Goal: Book appointment/travel/reservation

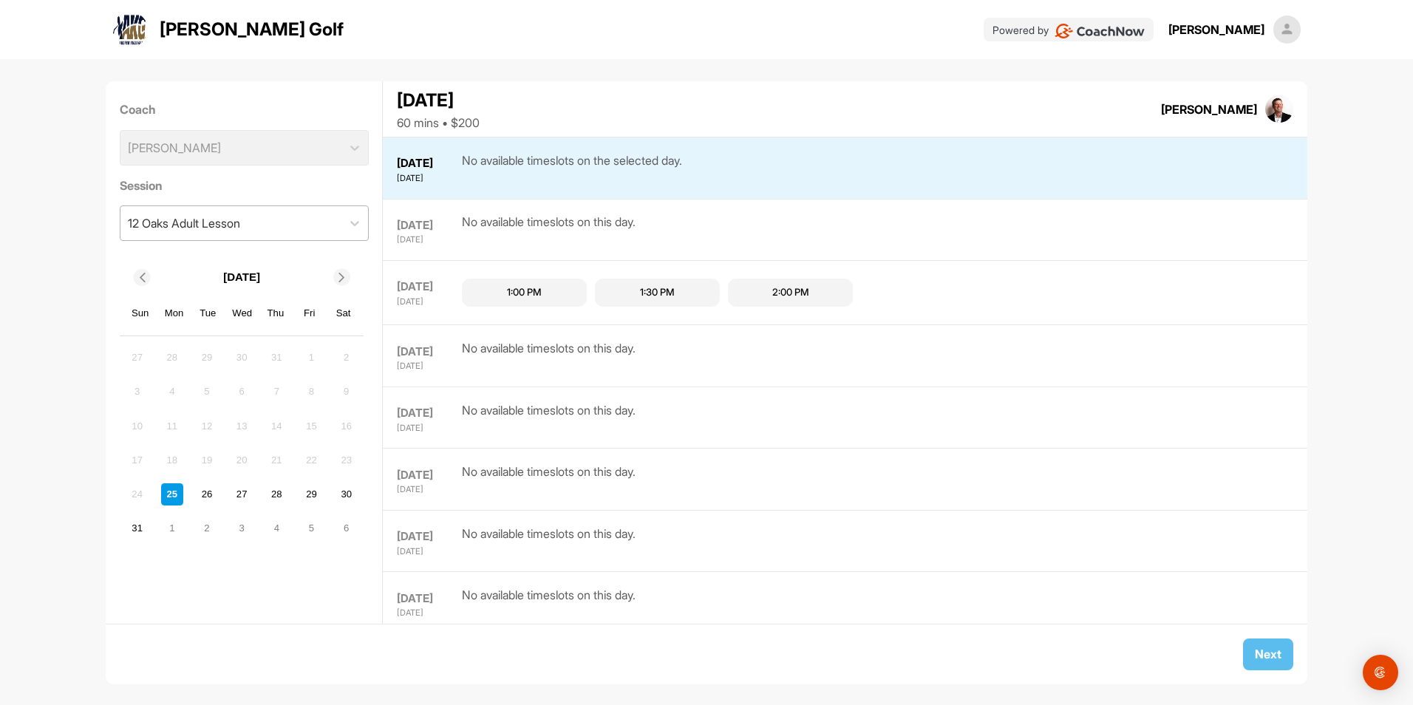
click at [231, 228] on div "12 Oaks Adult Lesson" at bounding box center [184, 223] width 112 height 18
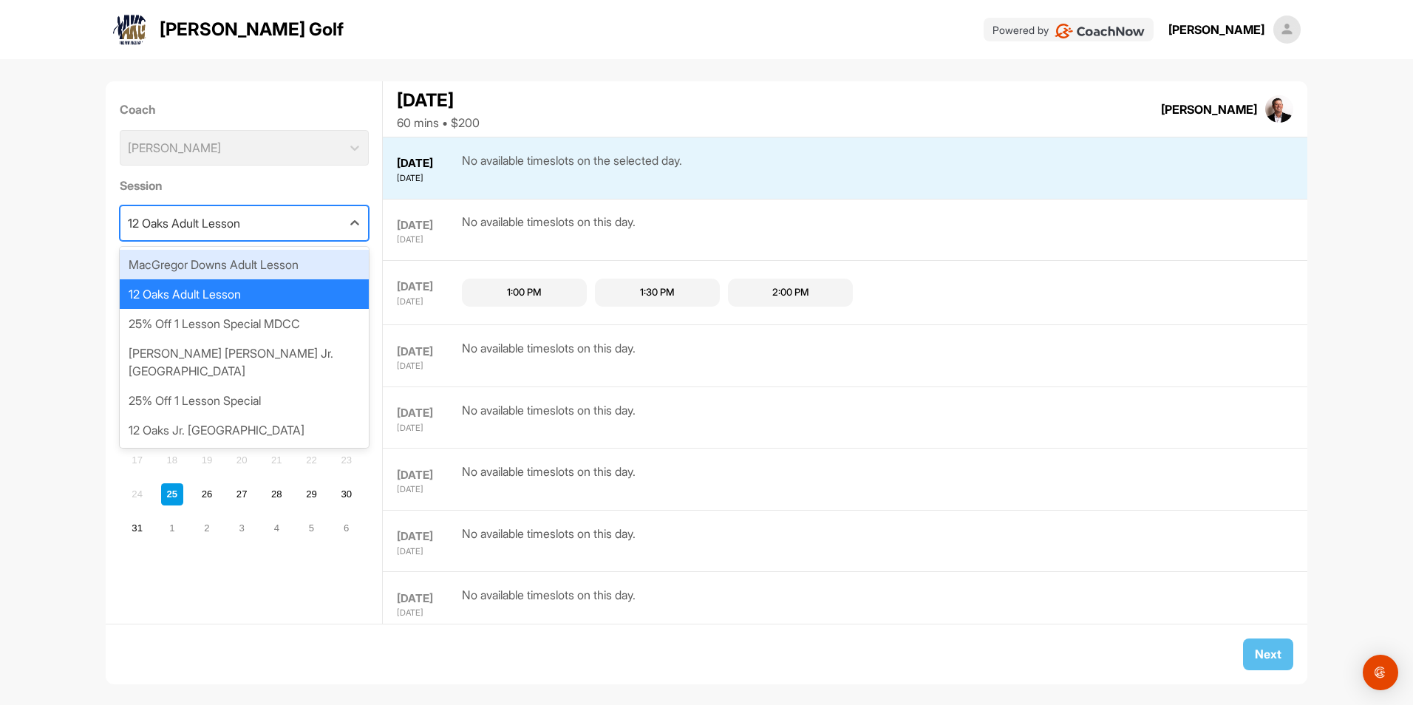
click at [238, 263] on div "MacGregor Downs Adult Lesson" at bounding box center [244, 265] width 249 height 30
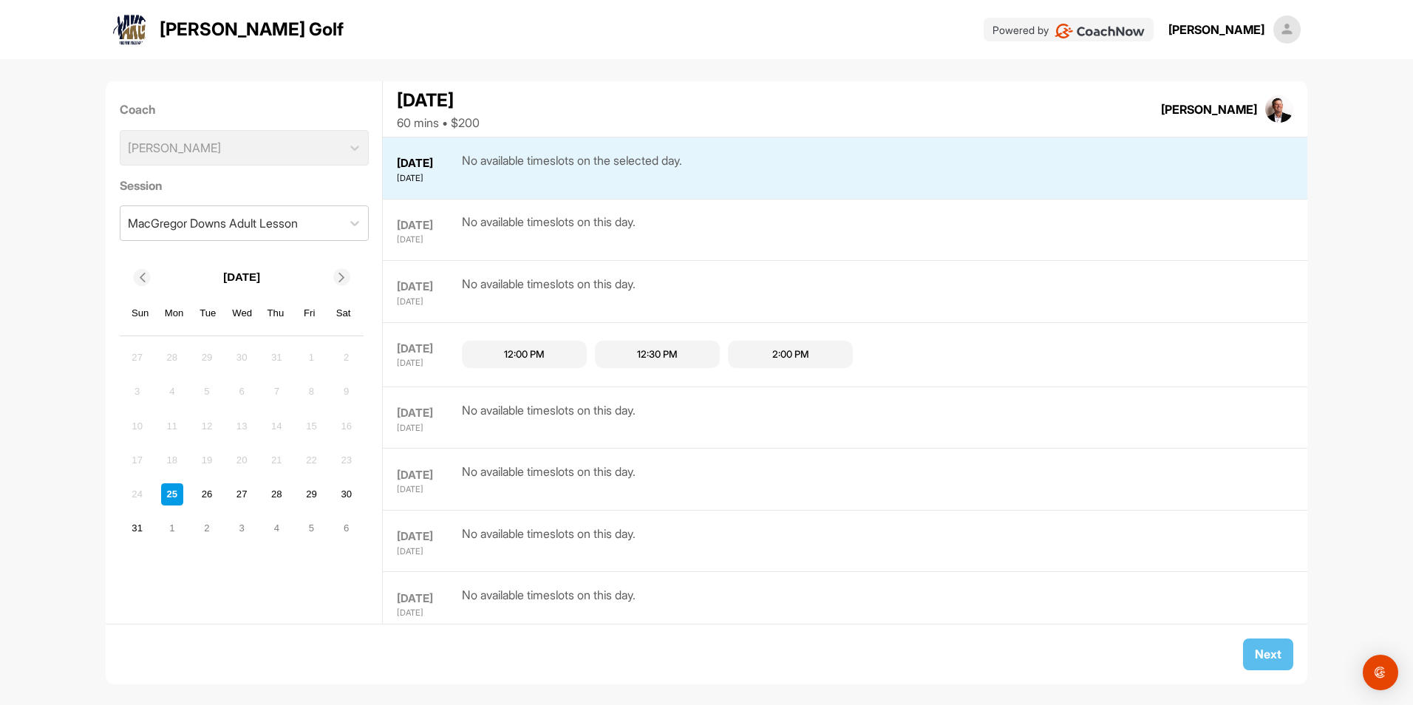
click at [340, 279] on icon at bounding box center [342, 278] width 10 height 10
click at [245, 392] on div "10" at bounding box center [242, 392] width 22 height 22
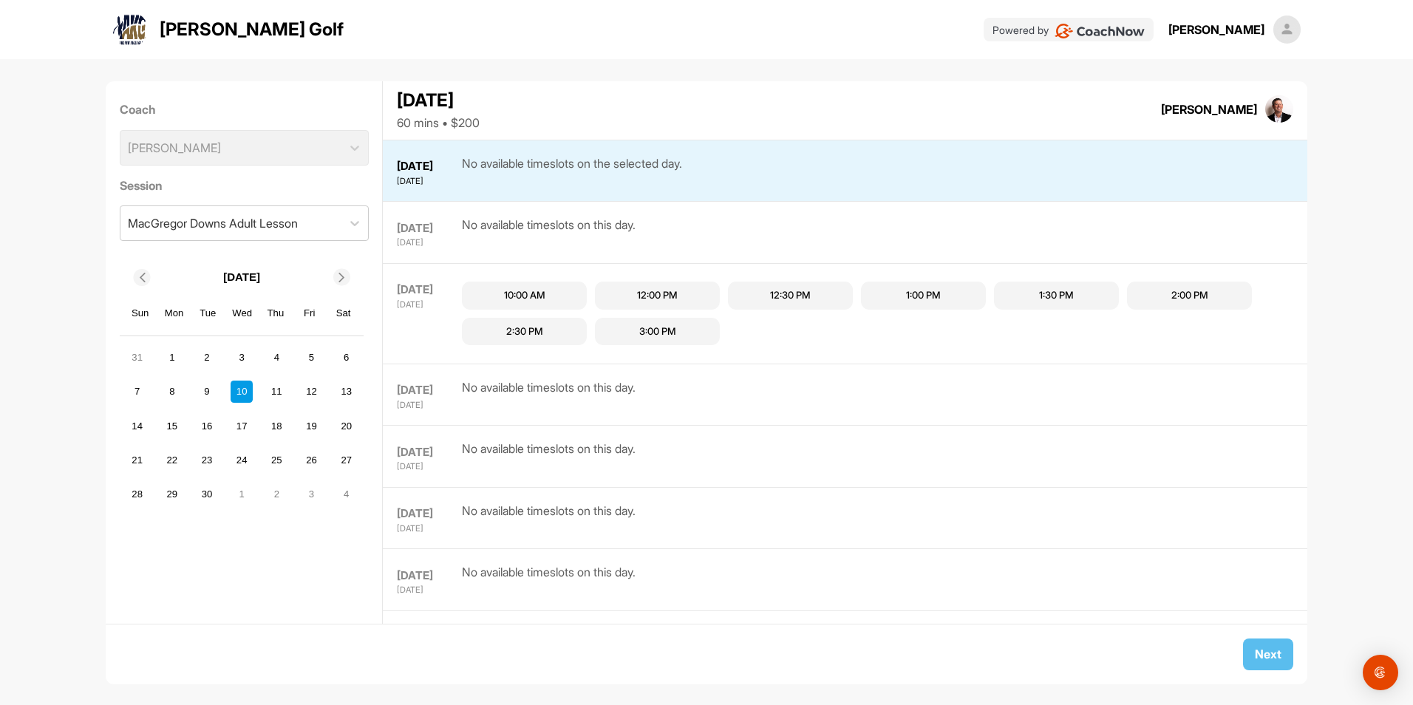
scroll to position [844, 0]
click at [174, 401] on div "8" at bounding box center [172, 392] width 22 height 22
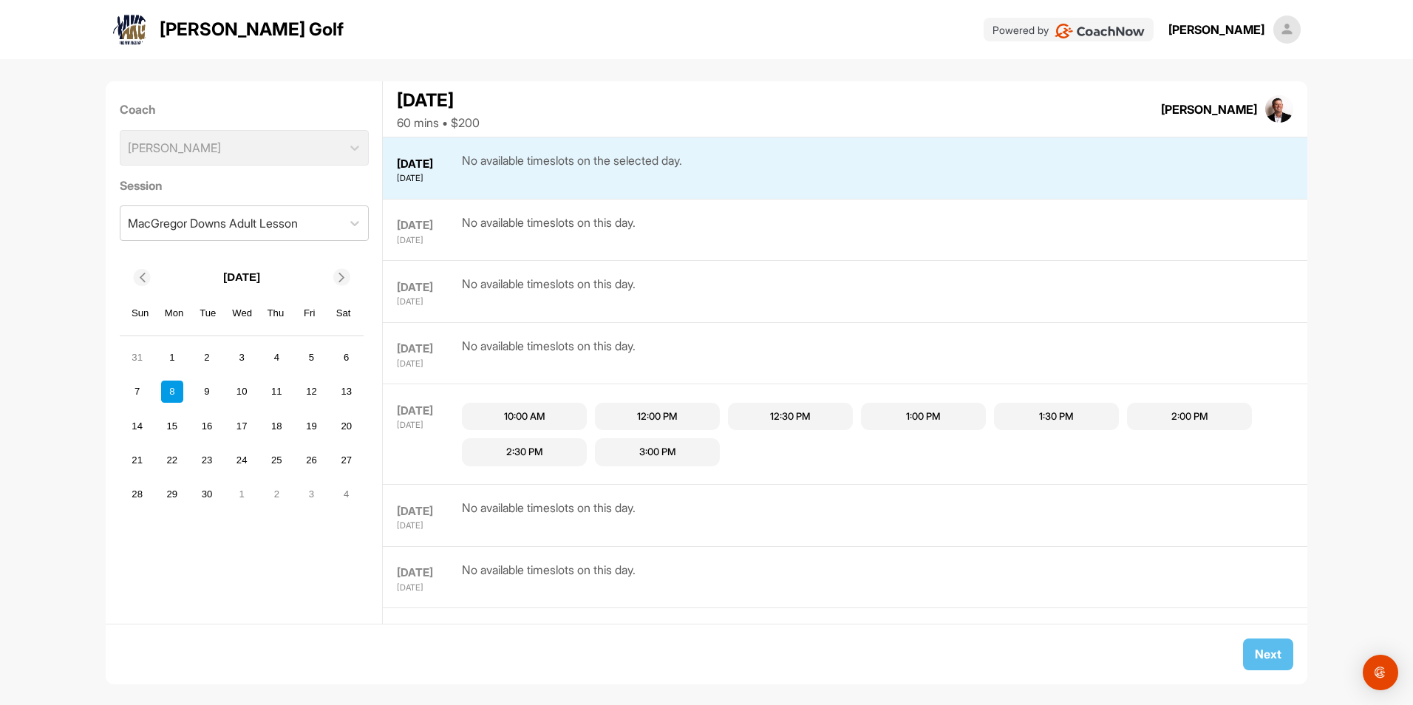
scroll to position [1029, 0]
click at [181, 356] on div "1" at bounding box center [172, 358] width 22 height 22
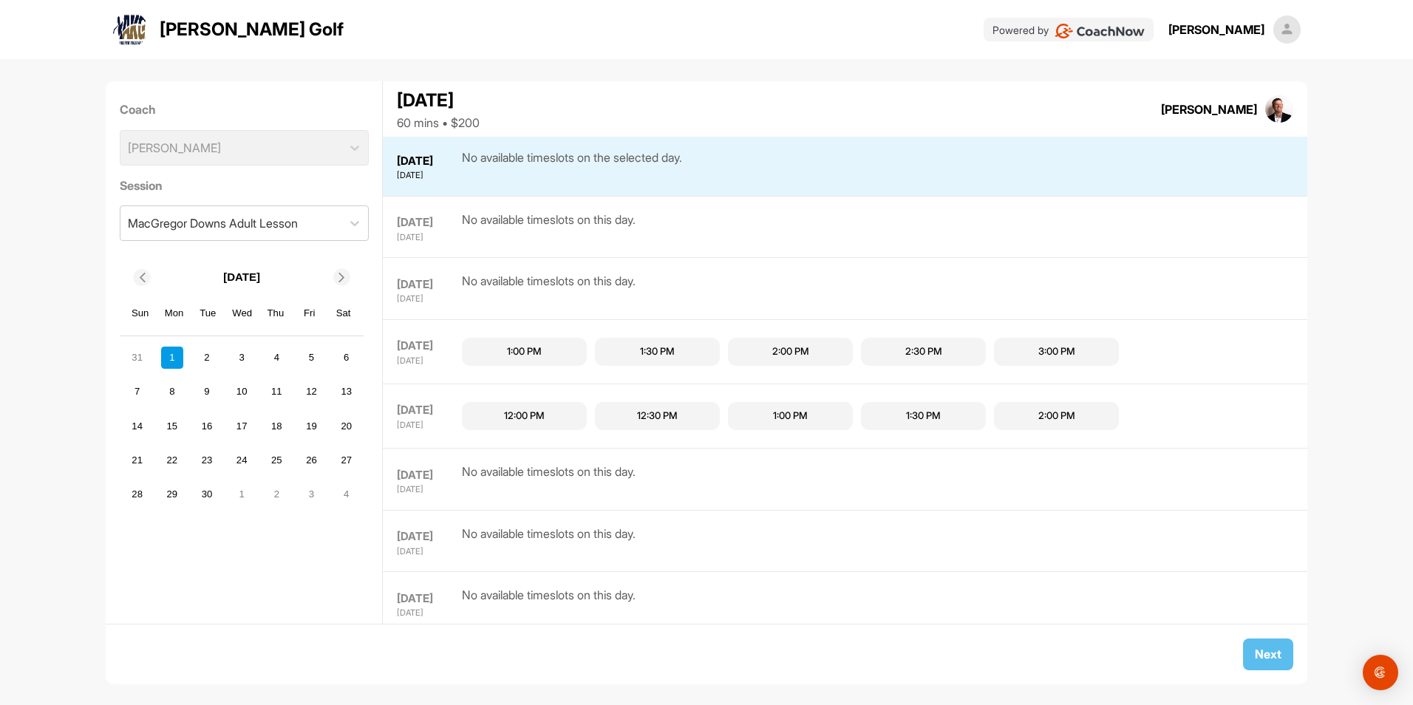
scroll to position [435, 0]
click at [778, 356] on div "2:00 PM" at bounding box center [790, 354] width 37 height 15
click at [1273, 650] on button "Next" at bounding box center [1268, 655] width 50 height 32
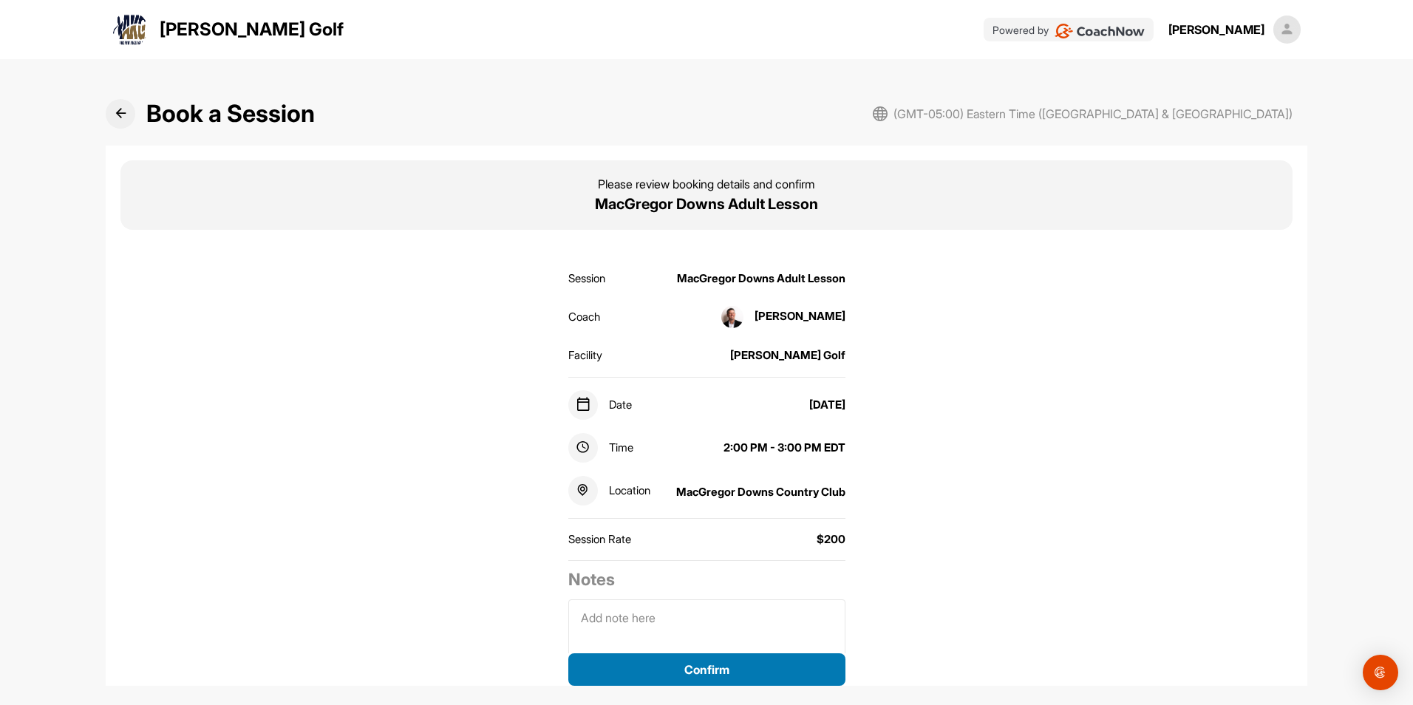
click at [704, 675] on button "Confirm" at bounding box center [706, 669] width 277 height 33
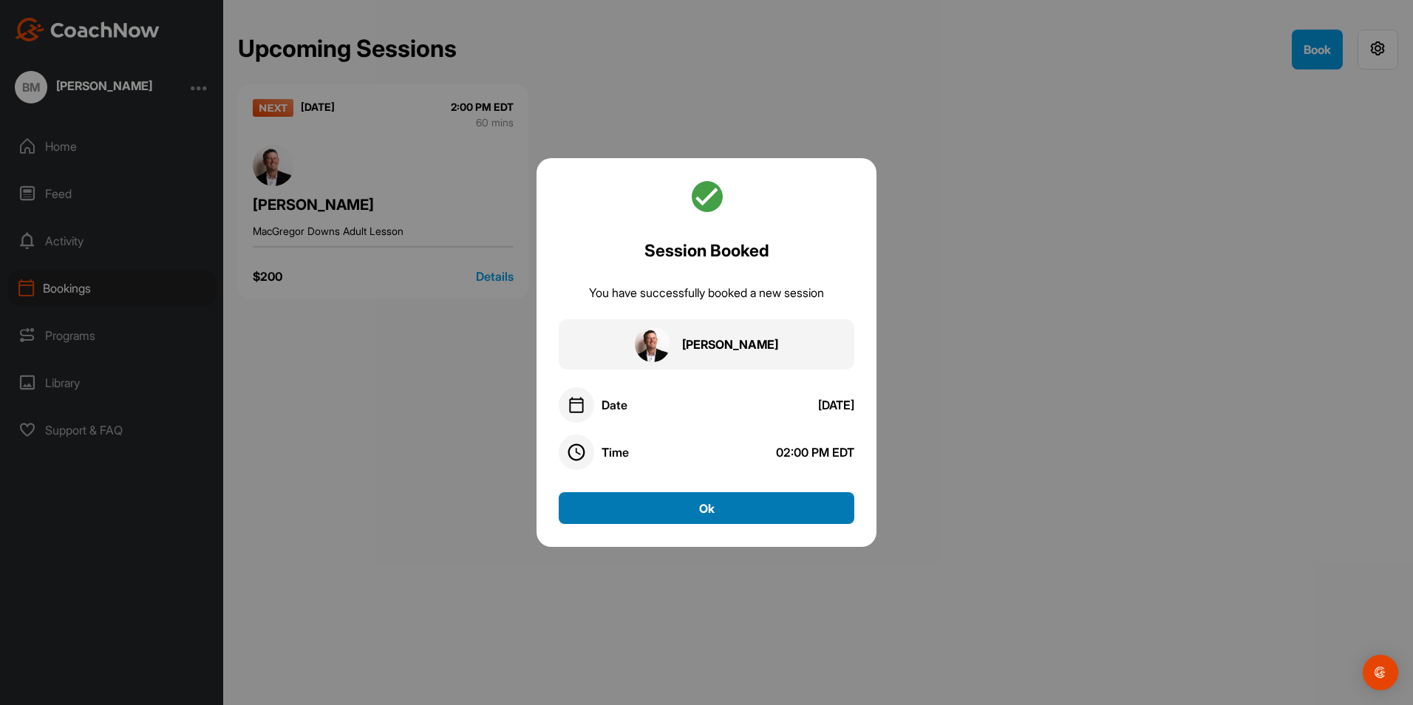
click at [733, 500] on button "Ok" at bounding box center [707, 508] width 296 height 32
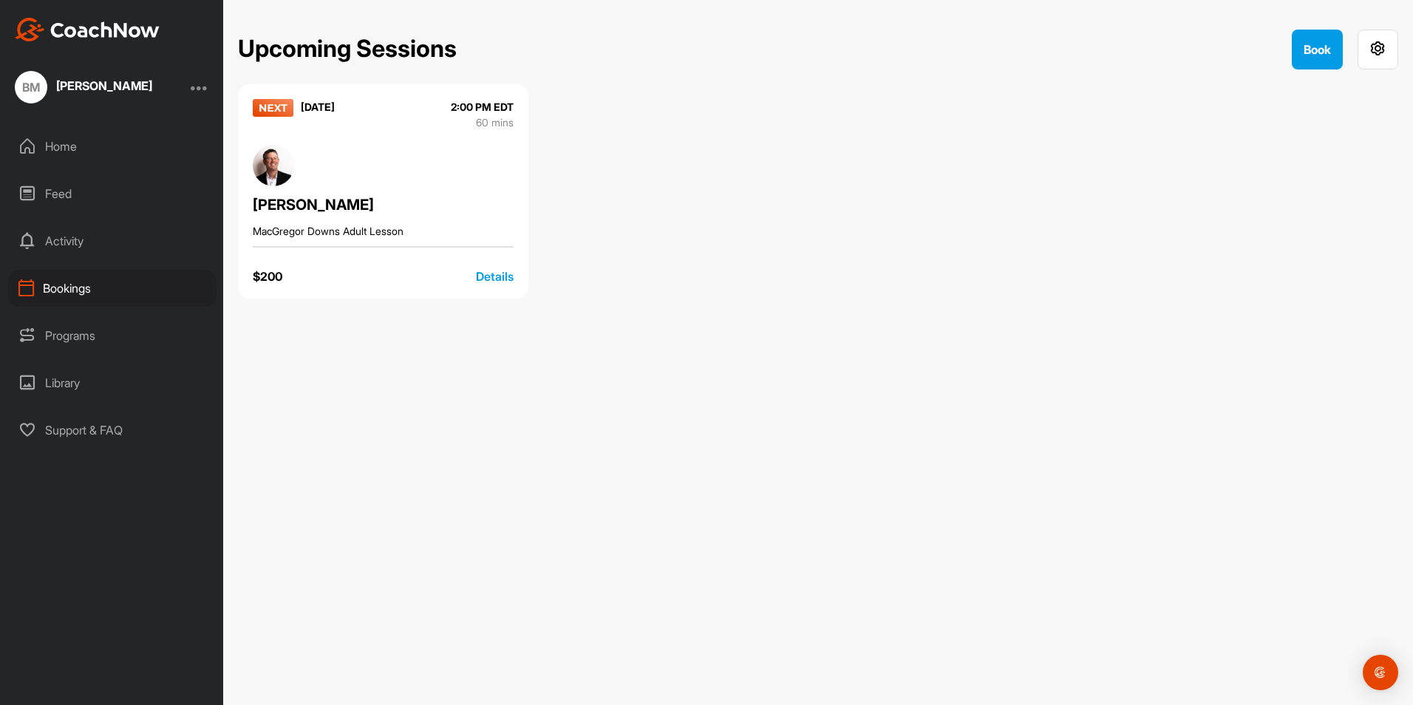
click at [69, 146] on div "Home" at bounding box center [112, 146] width 208 height 37
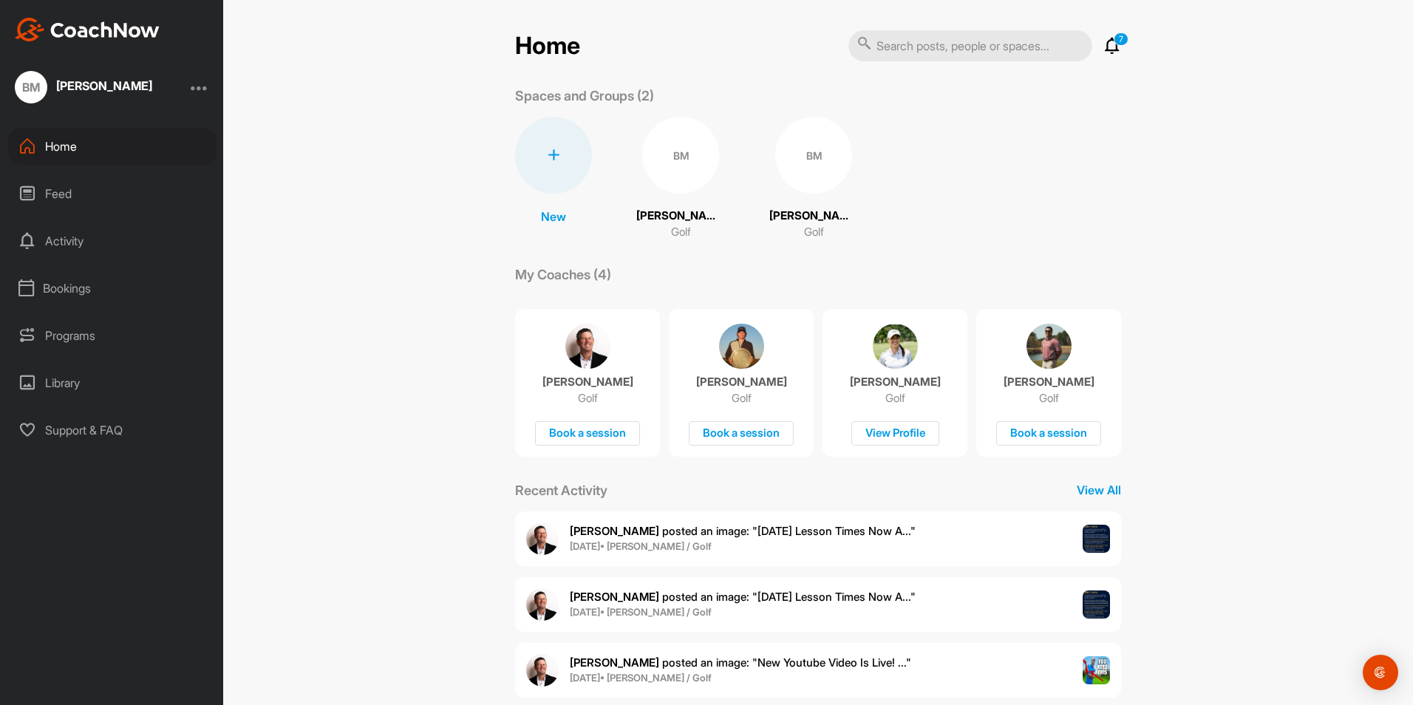
click at [676, 155] on div "BM" at bounding box center [680, 155] width 77 height 77
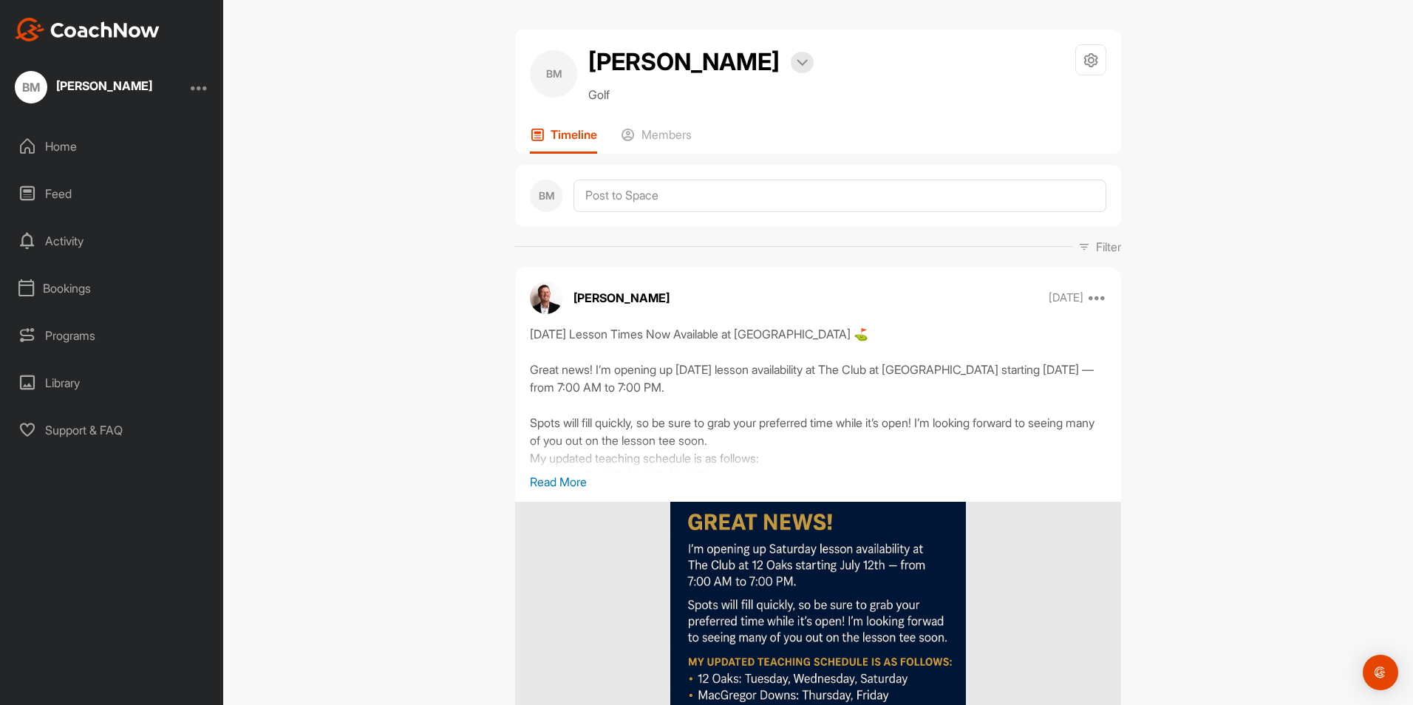
click at [78, 240] on div "Activity" at bounding box center [112, 240] width 208 height 37
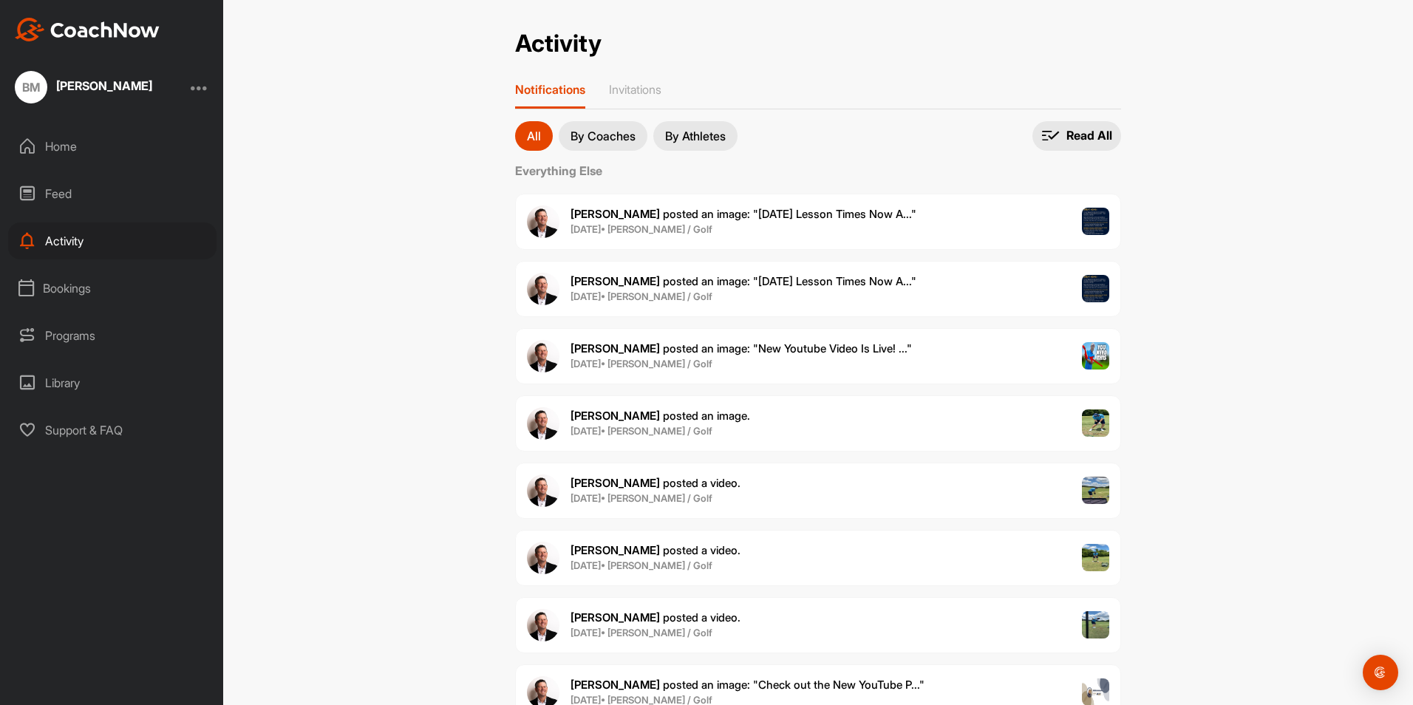
click at [748, 433] on div "[PERSON_NAME] posted an image . [DATE] • [PERSON_NAME] / Golf" at bounding box center [818, 423] width 606 height 56
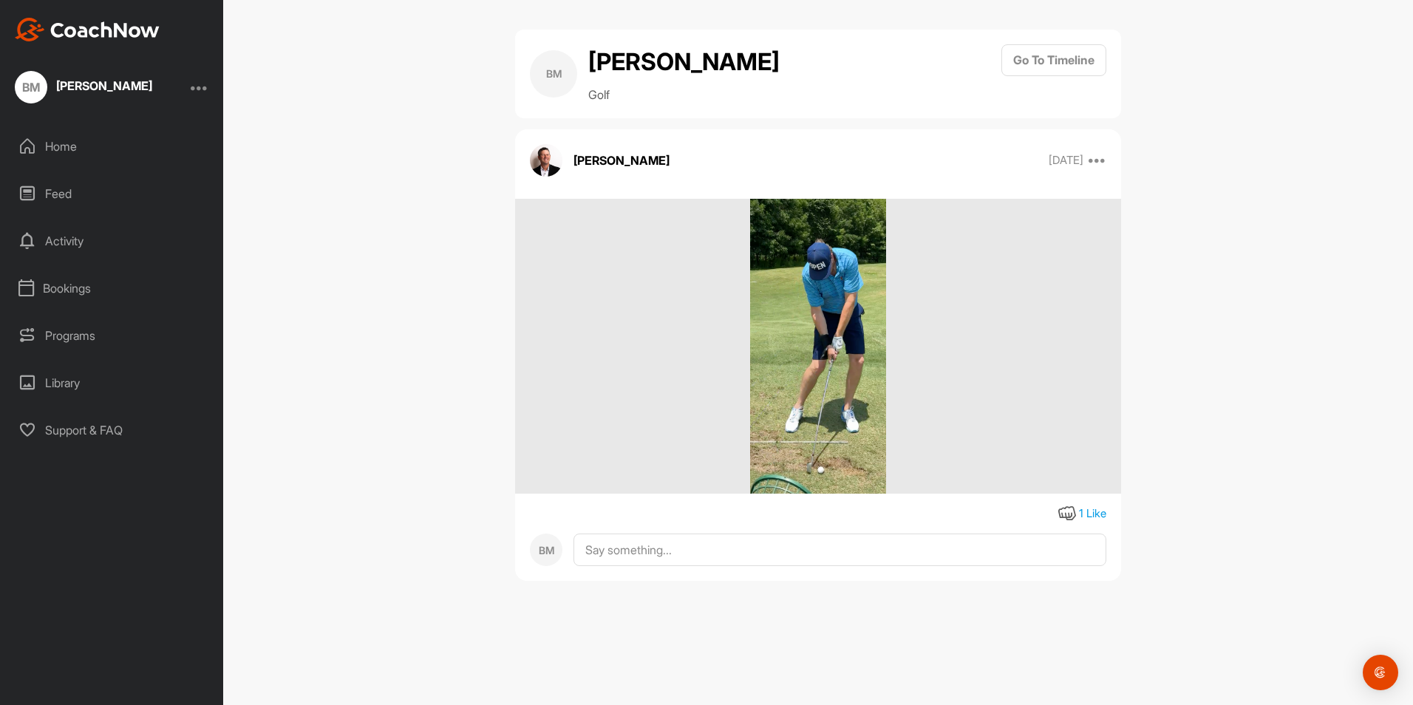
click at [832, 349] on img at bounding box center [818, 347] width 137 height 296
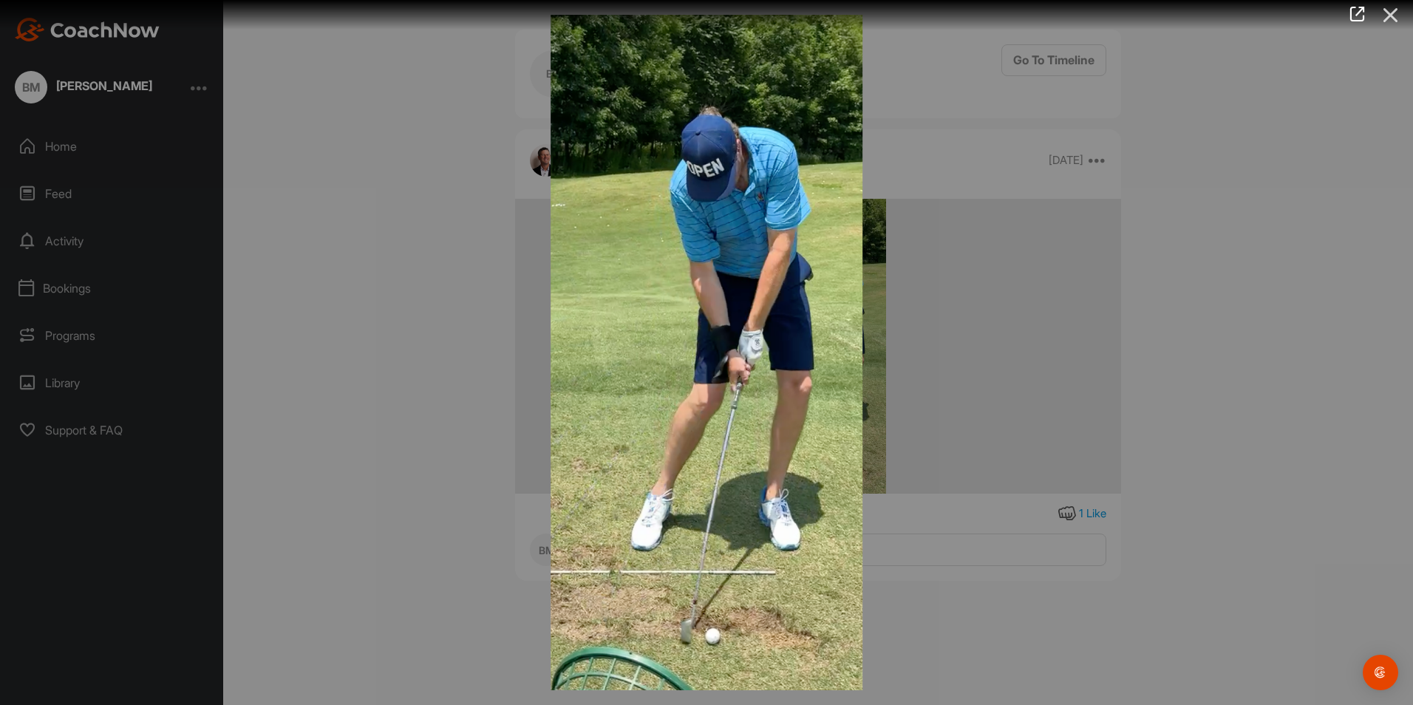
click at [1385, 10] on icon at bounding box center [1391, 14] width 34 height 27
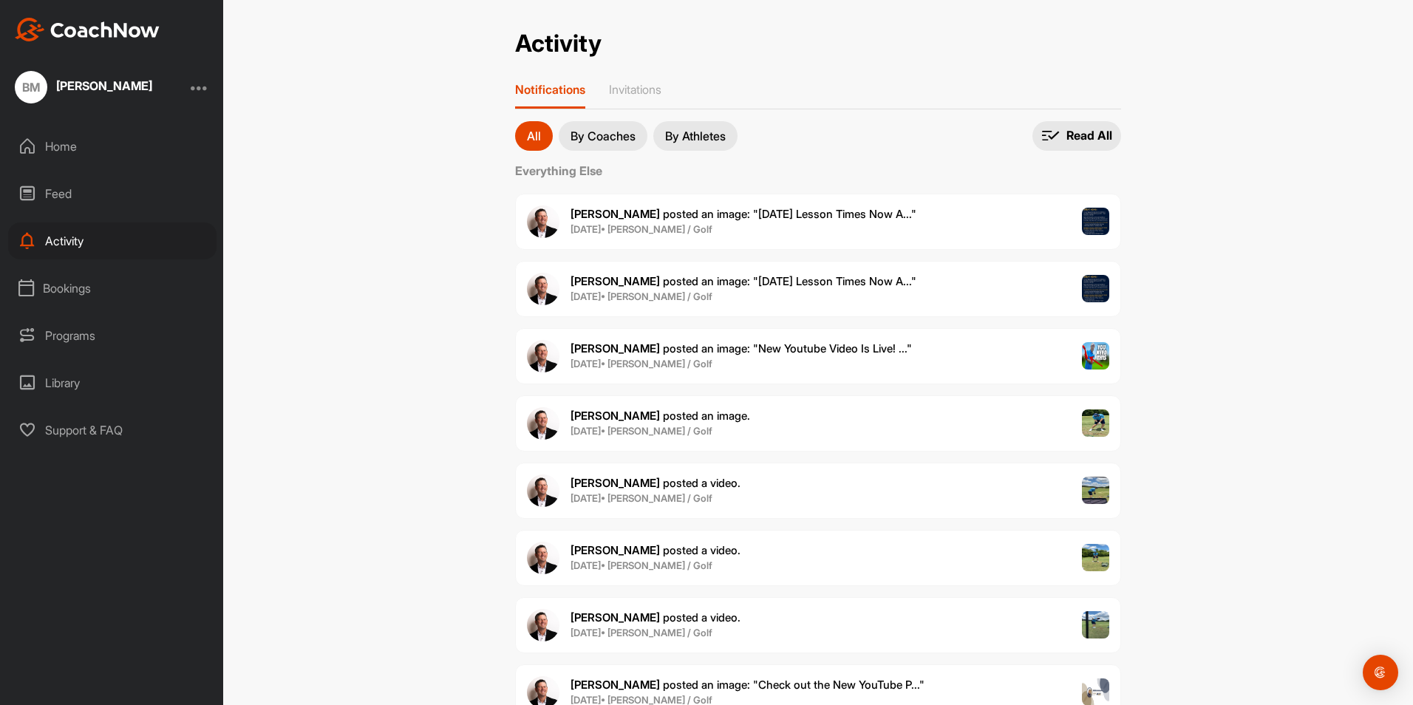
click at [667, 492] on span "[DATE] • [PERSON_NAME] / Golf" at bounding box center [656, 499] width 170 height 15
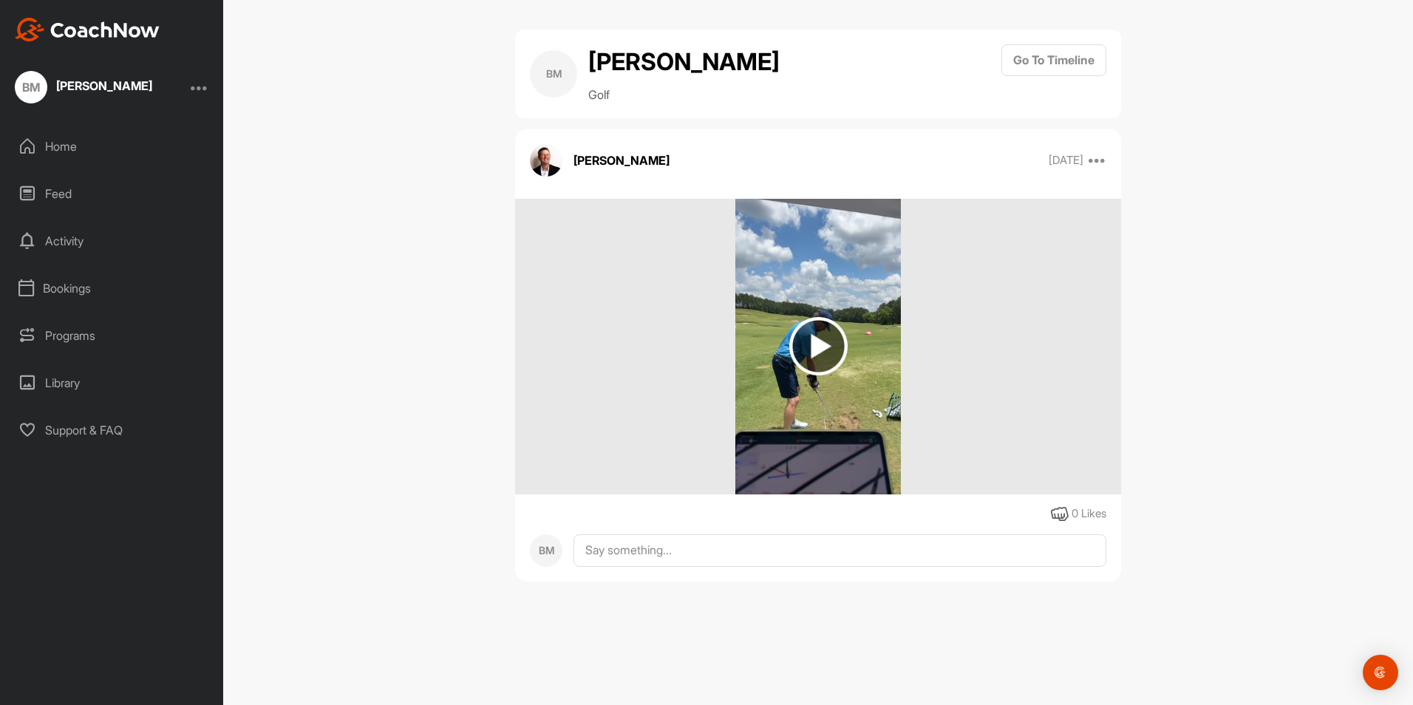
click at [829, 345] on img at bounding box center [818, 346] width 58 height 58
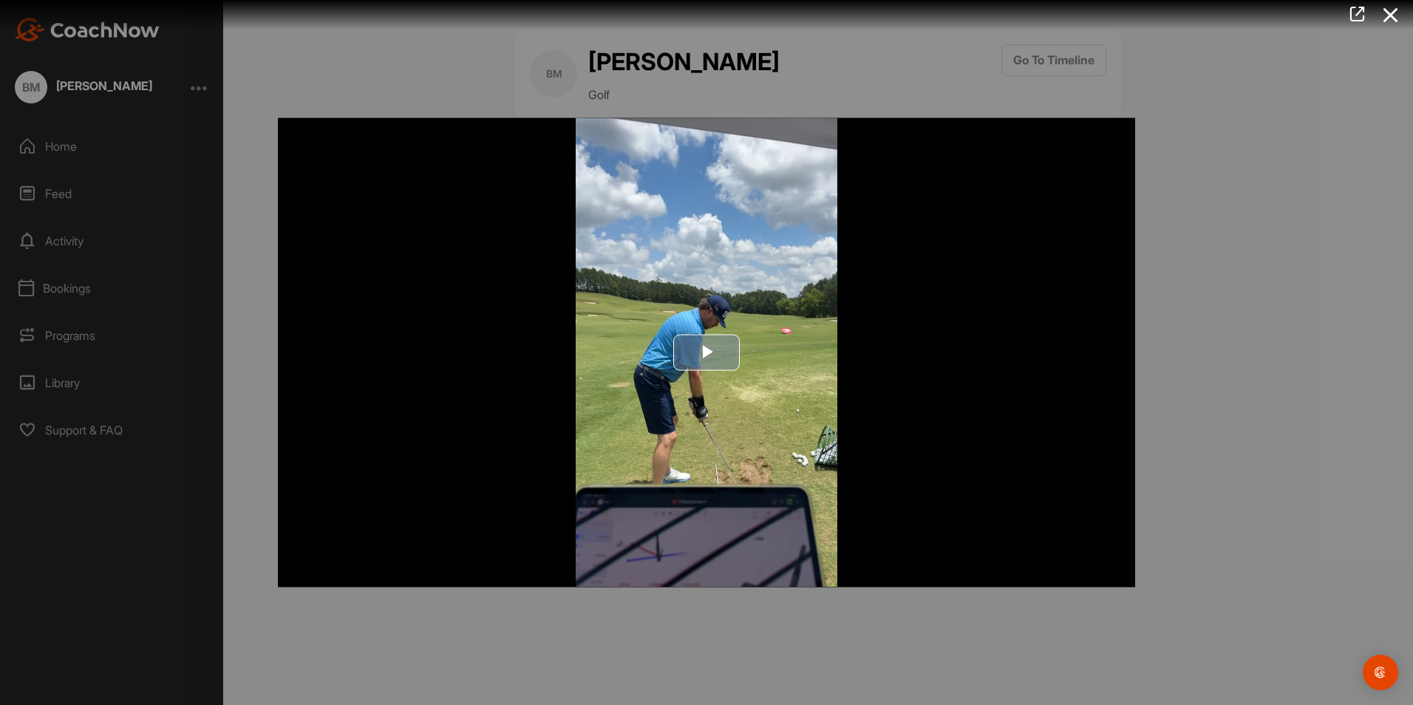
click at [707, 353] on span "Video Player" at bounding box center [707, 353] width 0 height 0
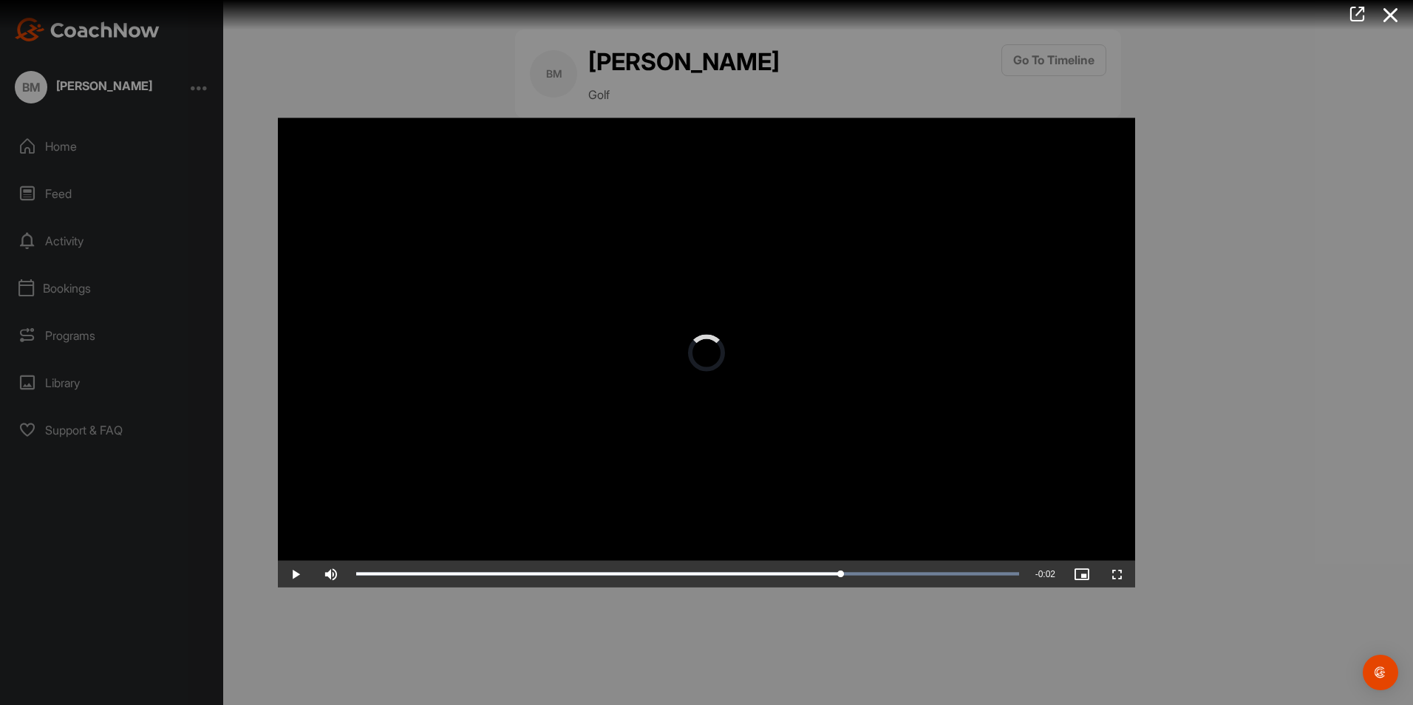
drag, startPoint x: 1016, startPoint y: 571, endPoint x: 867, endPoint y: 589, distance: 149.7
click at [854, 589] on div "Video Player is loading. Play Video Play Skip Backward Skip Forward Mute Curren…" at bounding box center [706, 352] width 887 height 499
click at [1277, 392] on div at bounding box center [706, 352] width 1413 height 705
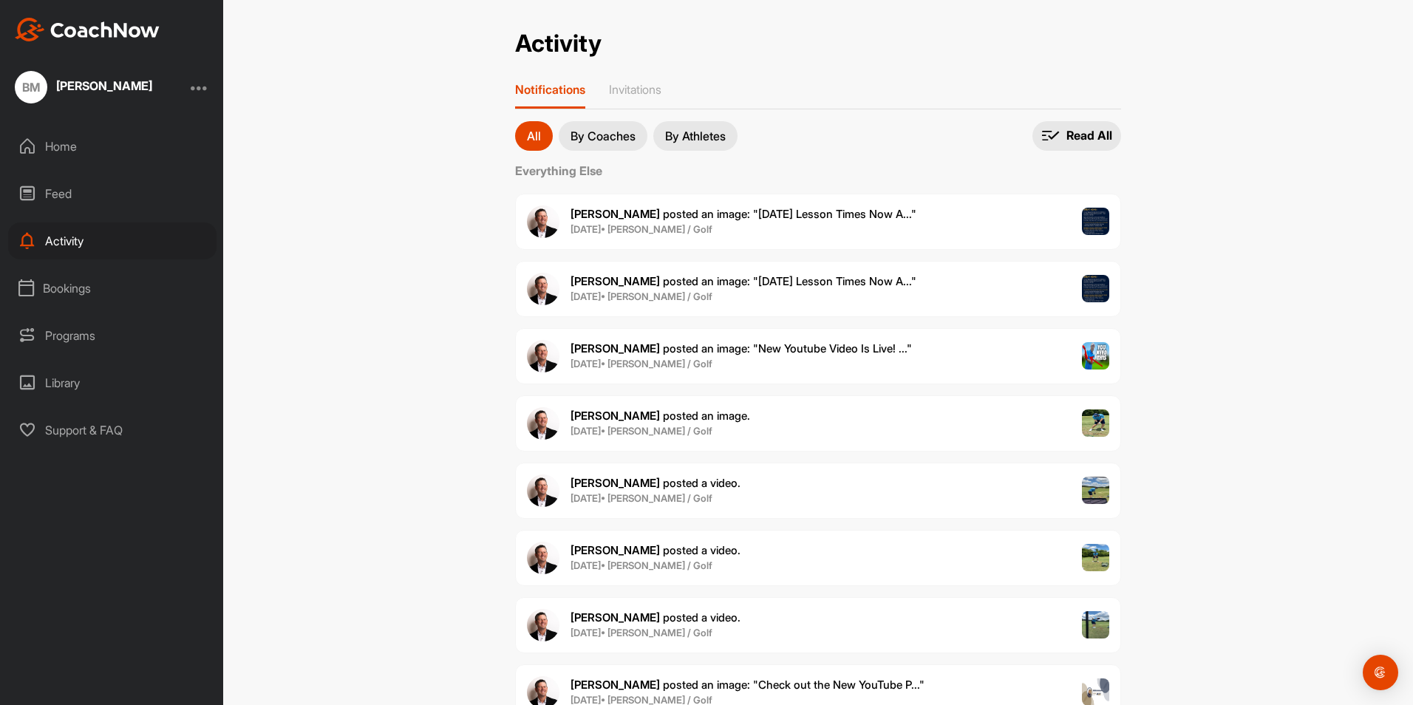
click at [796, 561] on div "[PERSON_NAME] posted a video . [DATE] • [PERSON_NAME] / Golf" at bounding box center [818, 558] width 606 height 56
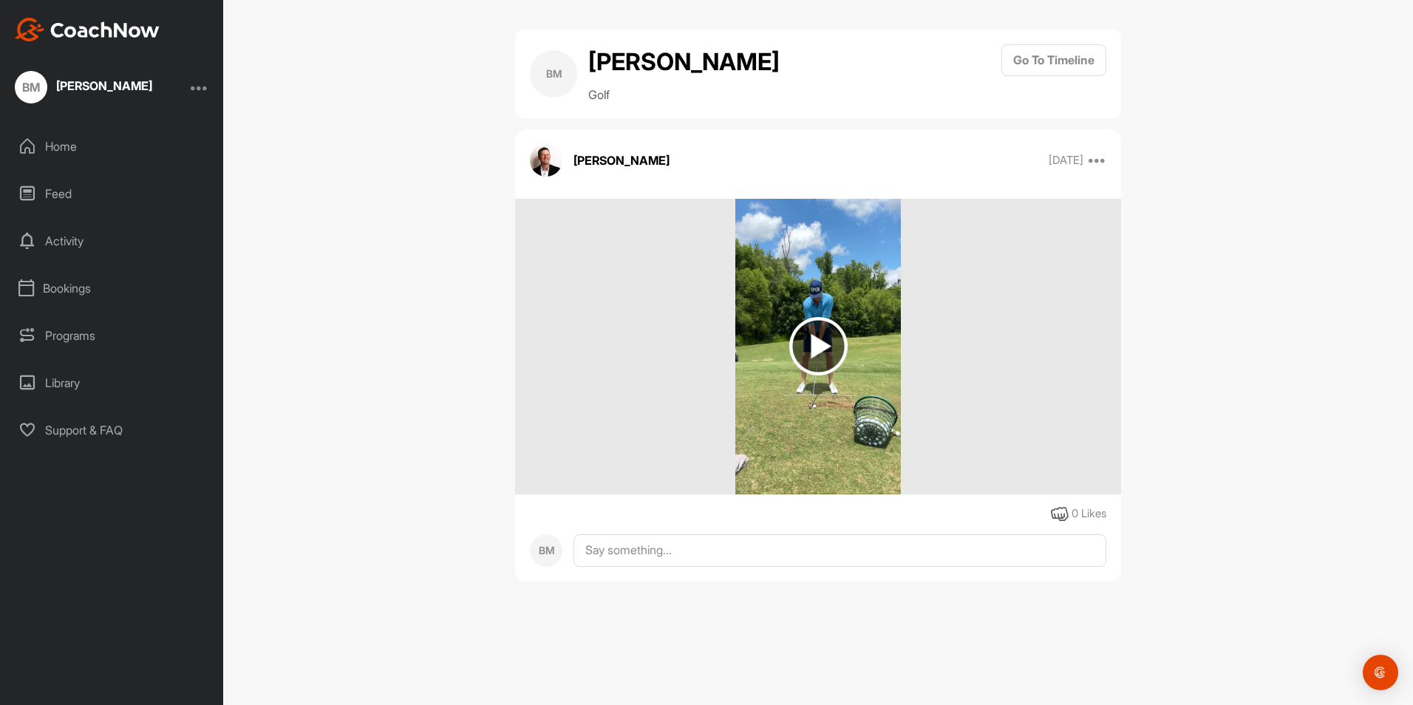
click at [828, 347] on img at bounding box center [818, 346] width 58 height 58
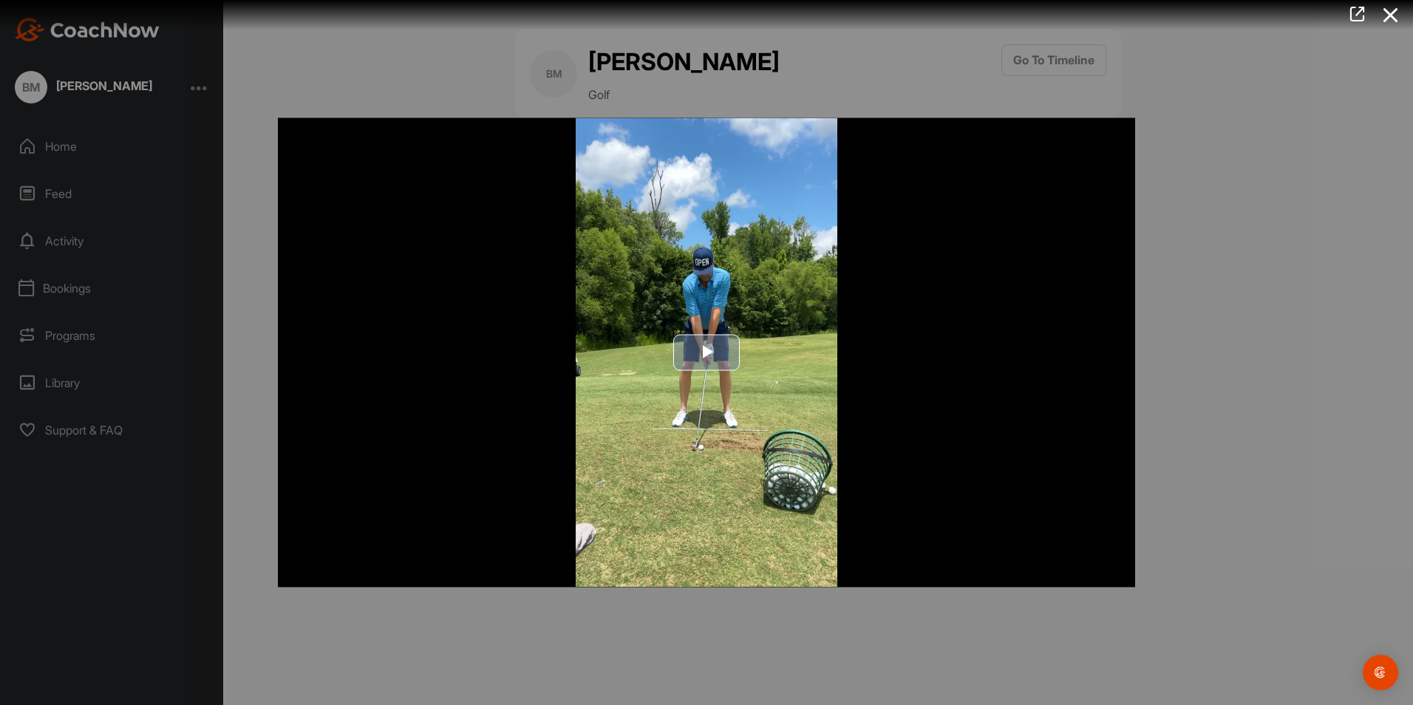
click at [707, 353] on span "Video Player" at bounding box center [707, 353] width 0 height 0
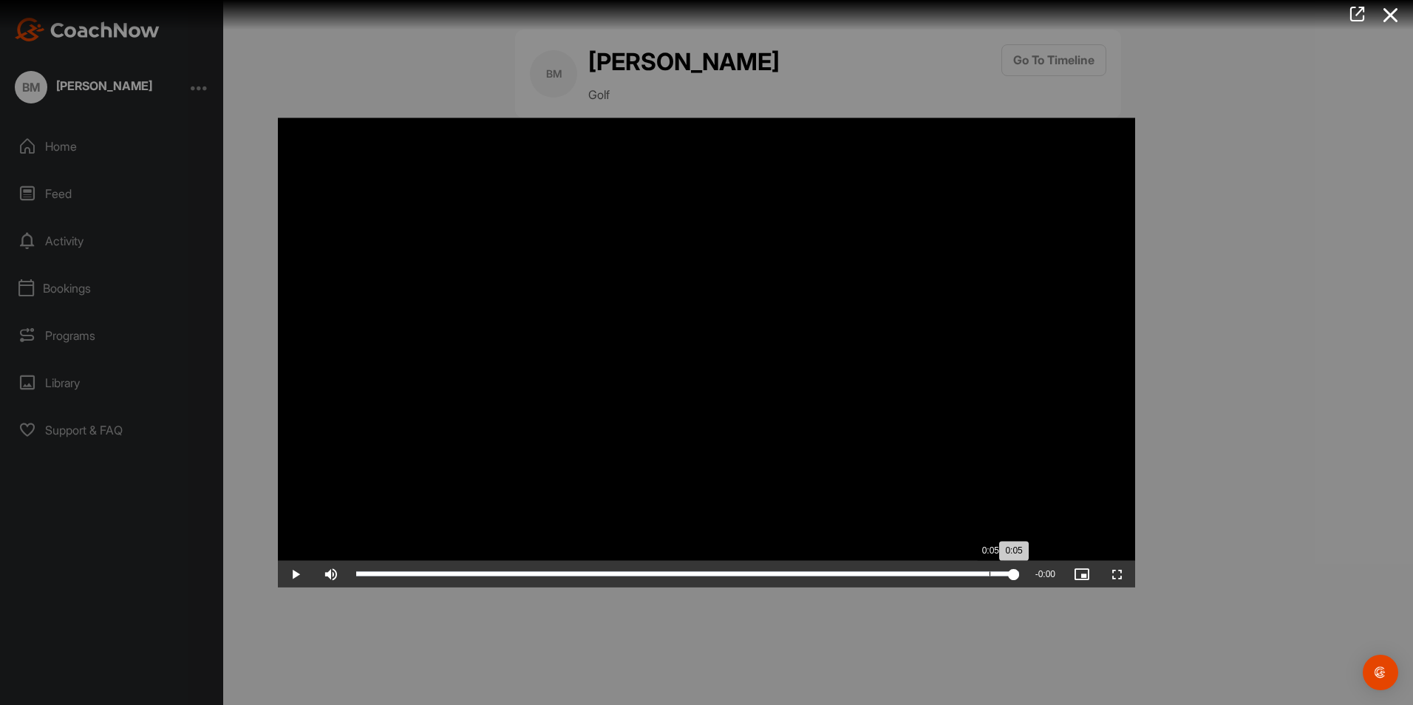
drag, startPoint x: 990, startPoint y: 575, endPoint x: 1007, endPoint y: 577, distance: 17.1
click at [998, 576] on div "Loaded : 100.00% 0:05 0:05" at bounding box center [687, 574] width 663 height 4
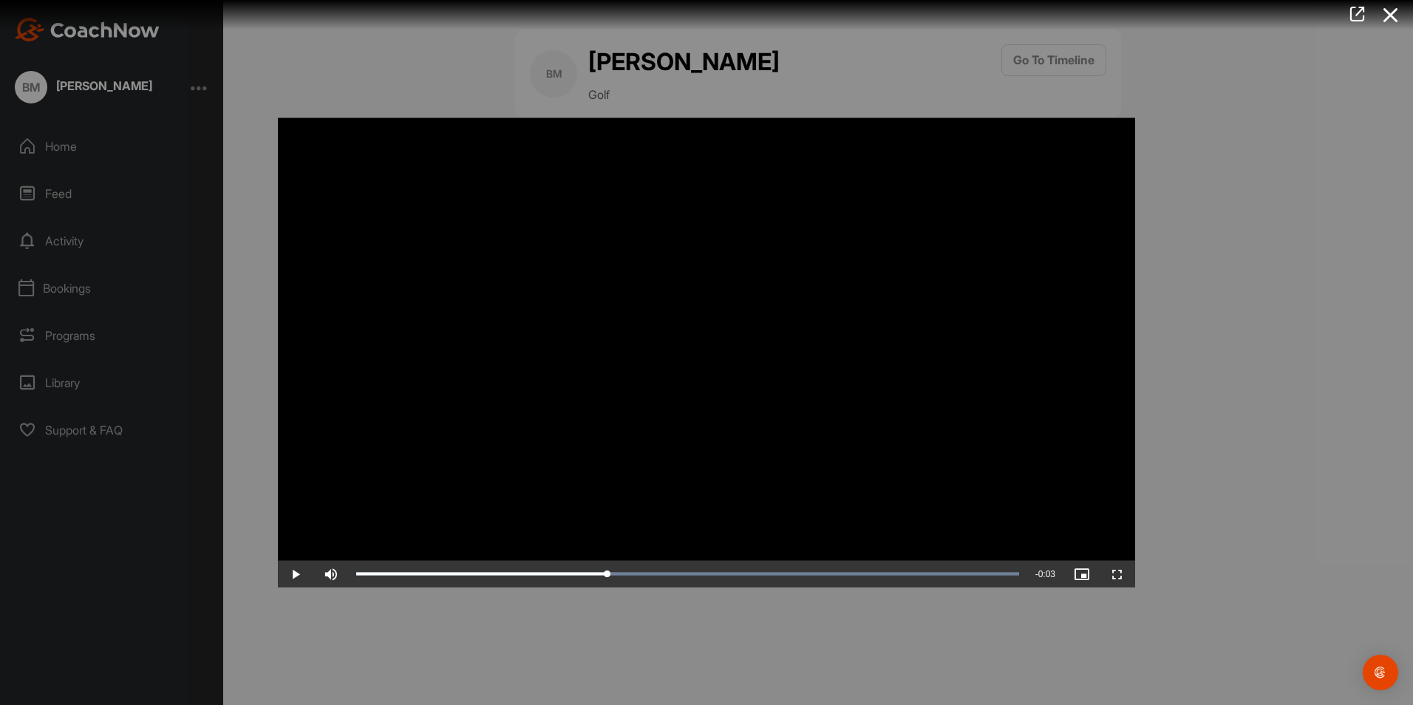
drag, startPoint x: 1019, startPoint y: 577, endPoint x: 606, endPoint y: 551, distance: 413.3
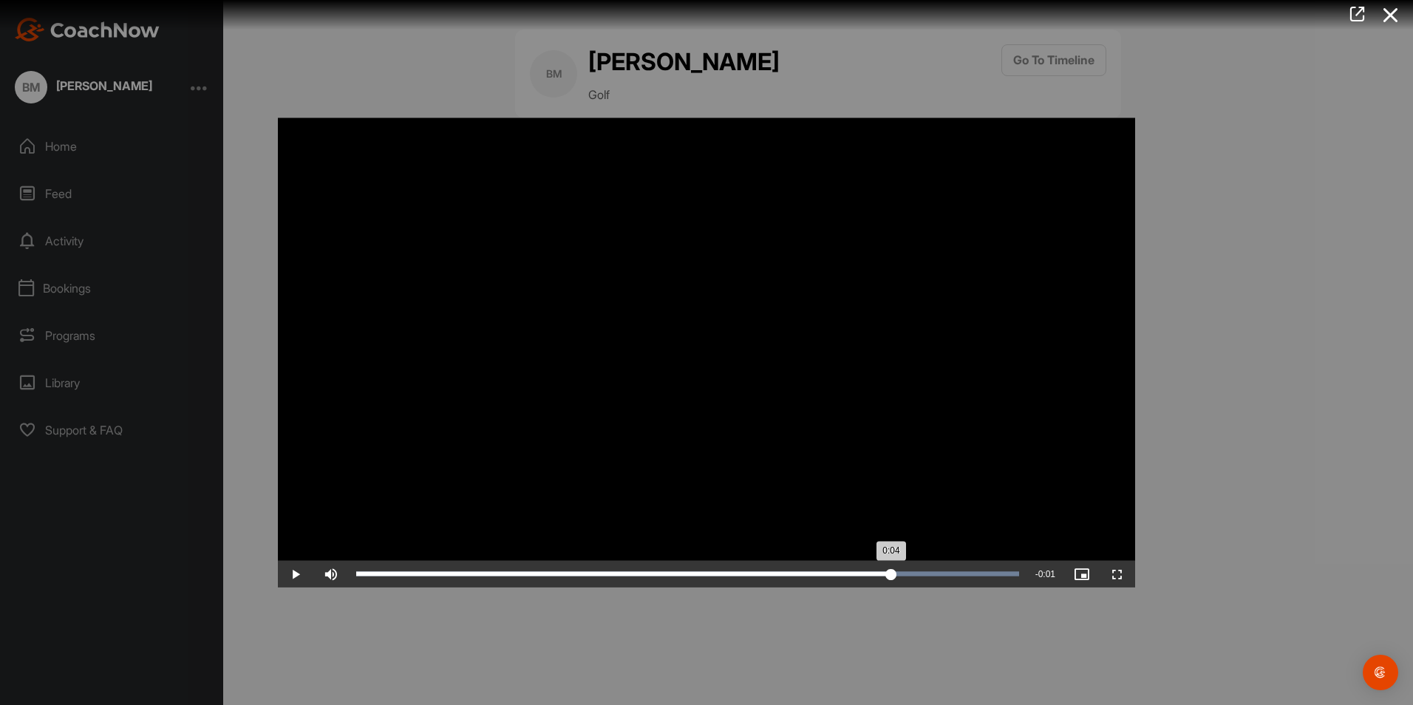
drag, startPoint x: 607, startPoint y: 571, endPoint x: 916, endPoint y: 576, distance: 309.0
click at [891, 577] on div "0:04" at bounding box center [623, 574] width 535 height 4
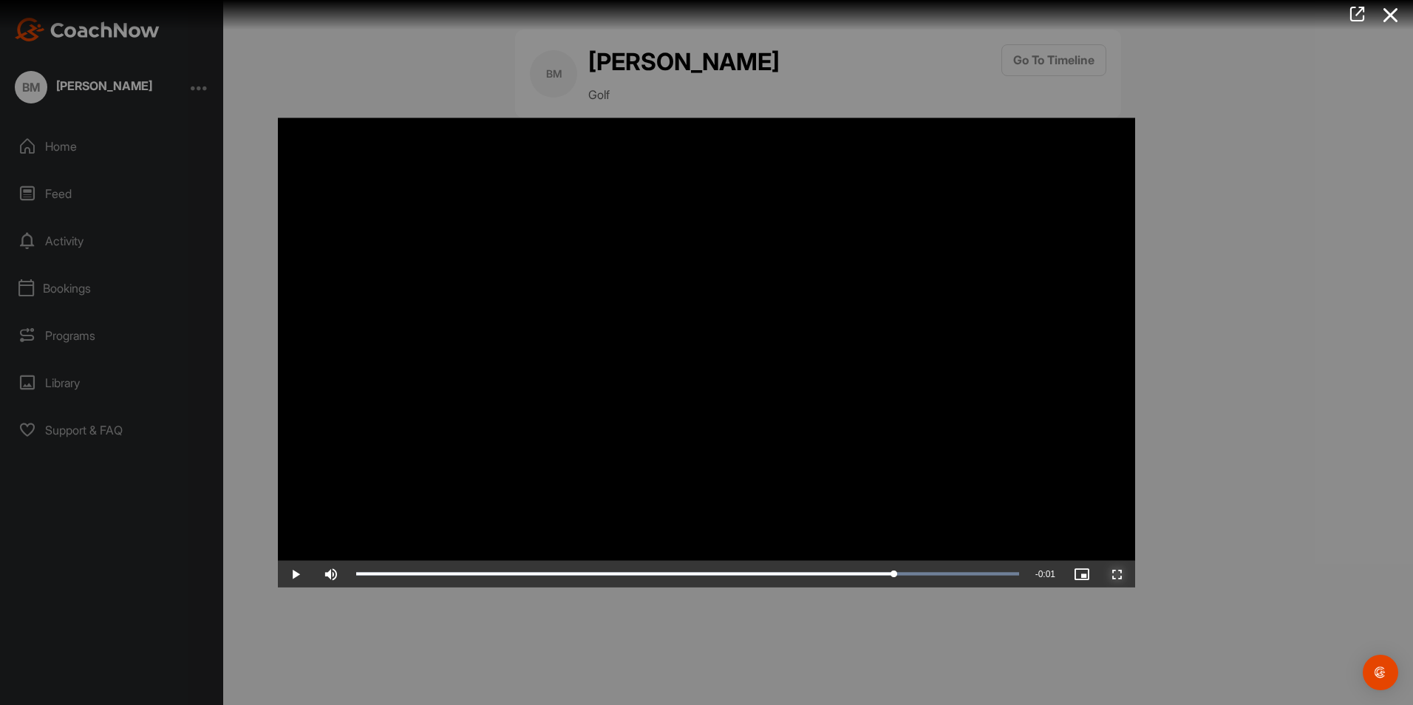
click at [1125, 574] on span "Video Player" at bounding box center [1117, 574] width 35 height 0
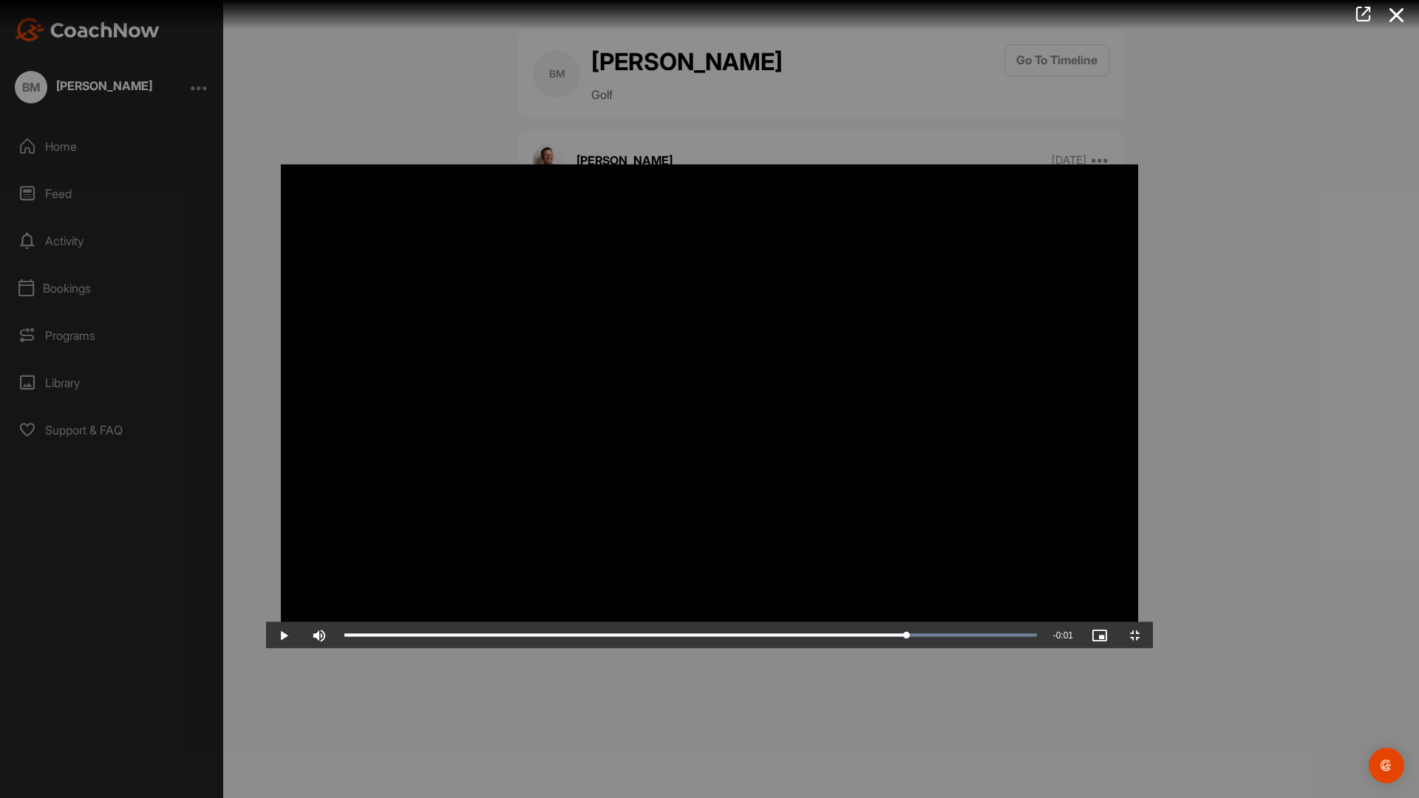
click at [849, 353] on video "Video Player" at bounding box center [709, 399] width 887 height 499
drag, startPoint x: 1299, startPoint y: 785, endPoint x: 658, endPoint y: 754, distance: 641.6
click at [658, 649] on div "Video Player is loading. Play Video Play Skip Backward Skip Forward Mute Curren…" at bounding box center [709, 399] width 887 height 499
drag, startPoint x: 660, startPoint y: 786, endPoint x: 209, endPoint y: 747, distance: 452.6
click at [266, 649] on div "Video Player is loading. Play Video Play Skip Backward Skip Forward Mute Curren…" at bounding box center [709, 399] width 887 height 499
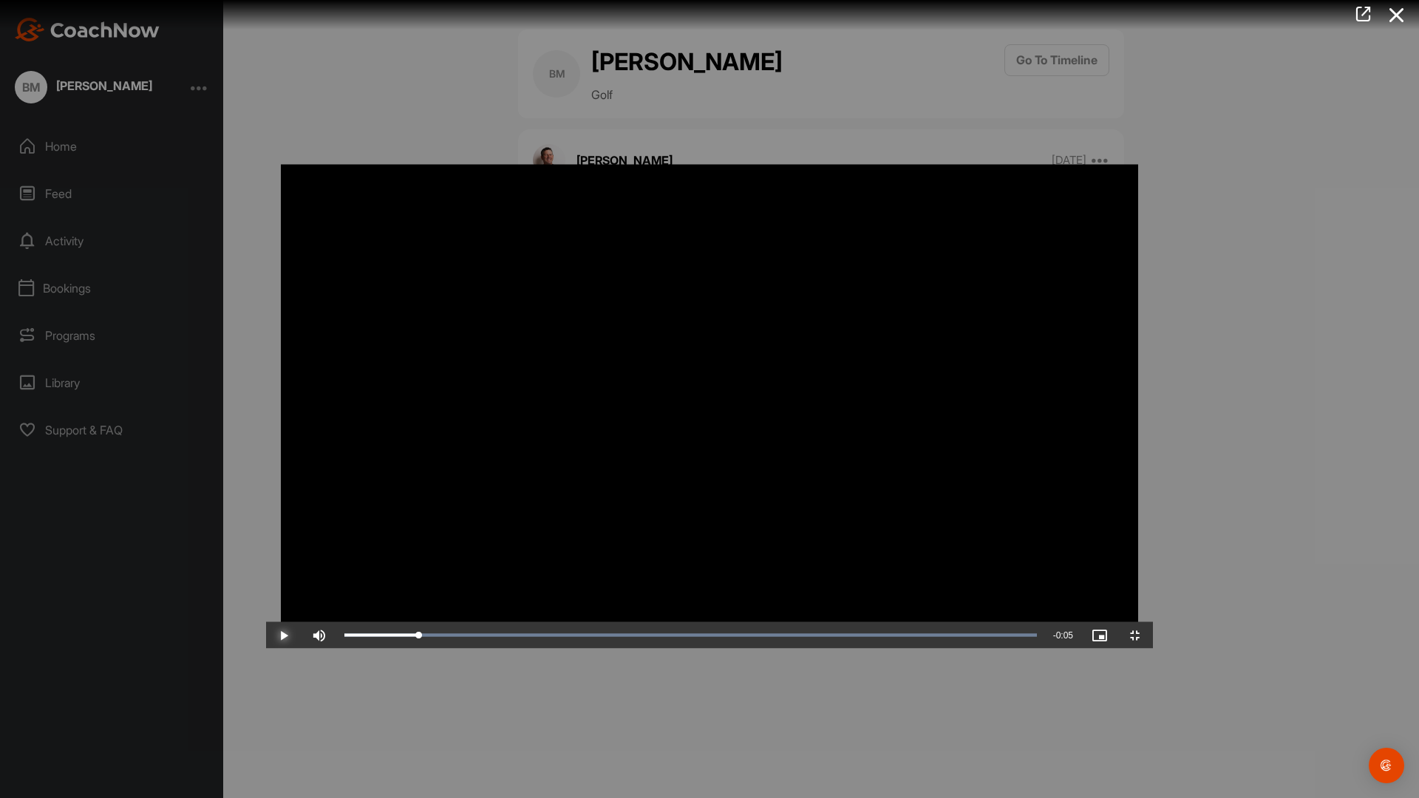
click at [266, 636] on span "Video Player" at bounding box center [283, 636] width 35 height 0
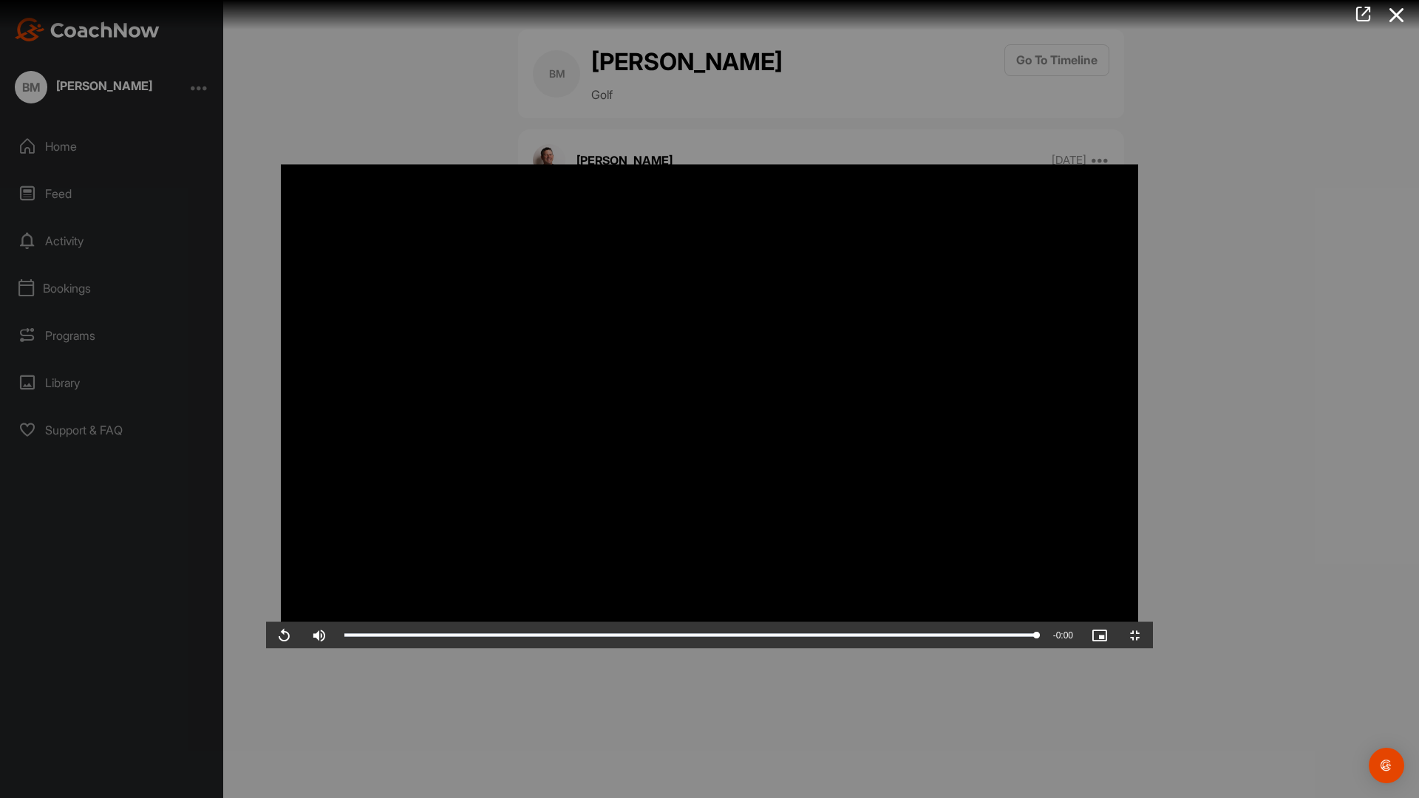
click at [1130, 350] on video "Video Player" at bounding box center [709, 399] width 887 height 499
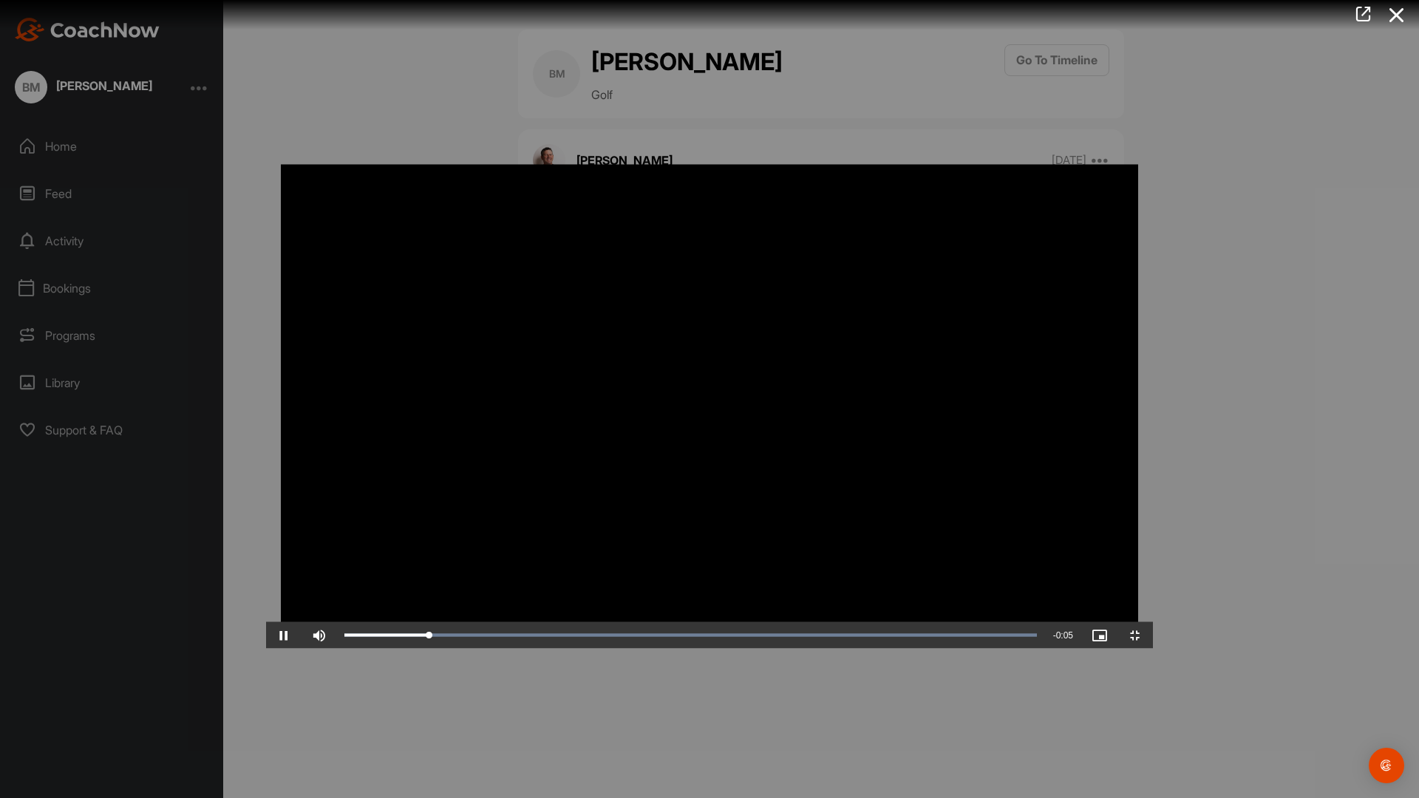
drag, startPoint x: 1038, startPoint y: 210, endPoint x: 1150, endPoint y: 591, distance: 396.9
click at [1039, 213] on video "Video Player" at bounding box center [709, 399] width 887 height 499
click at [1153, 636] on span "Video Player" at bounding box center [1135, 636] width 35 height 0
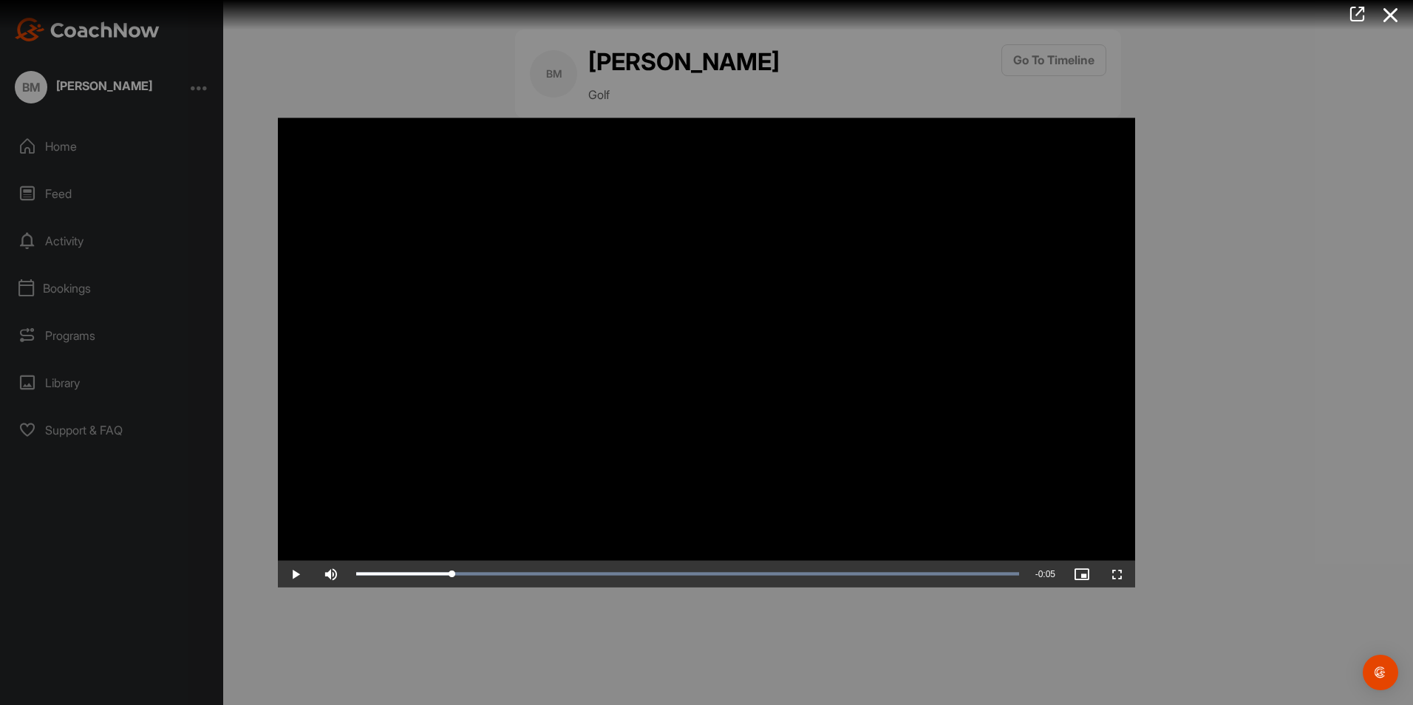
click at [1258, 381] on div at bounding box center [706, 352] width 1413 height 705
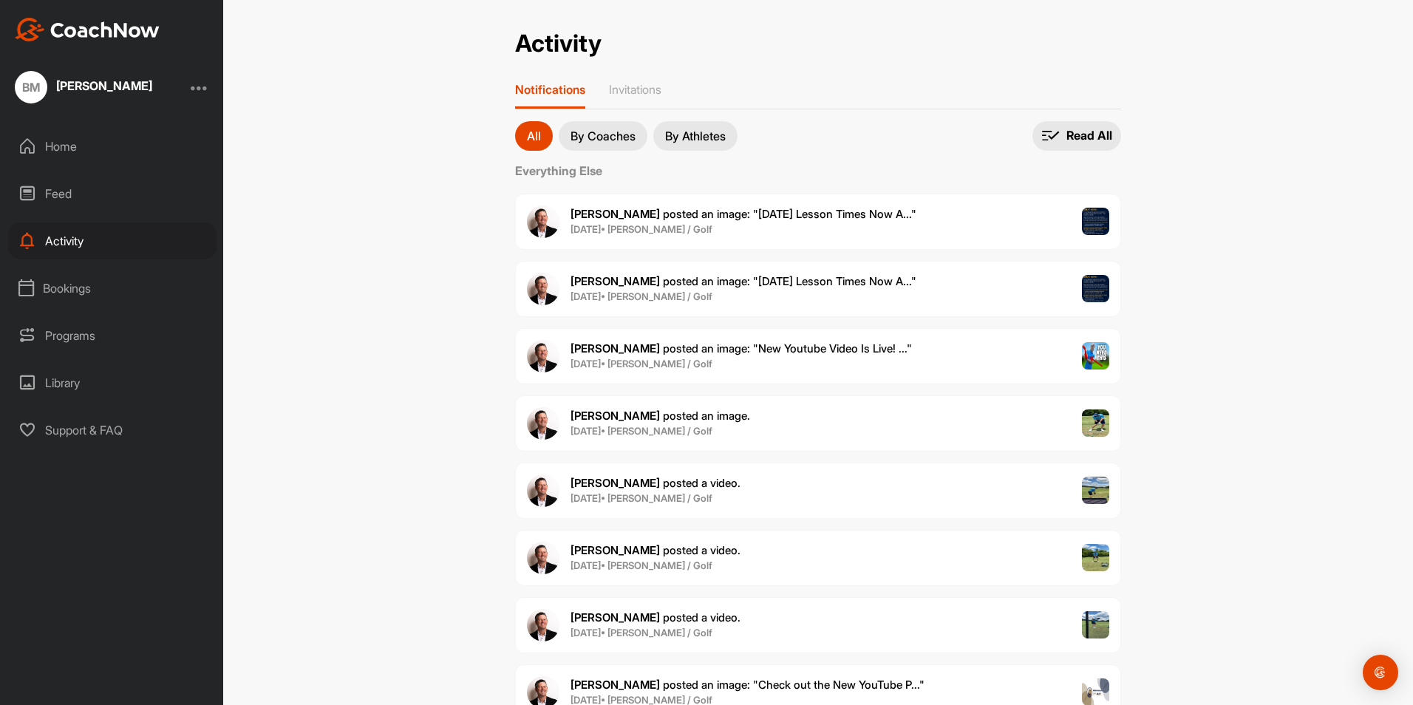
click at [716, 639] on div "[PERSON_NAME] posted a video . [DATE] • [PERSON_NAME] / Golf" at bounding box center [818, 625] width 606 height 56
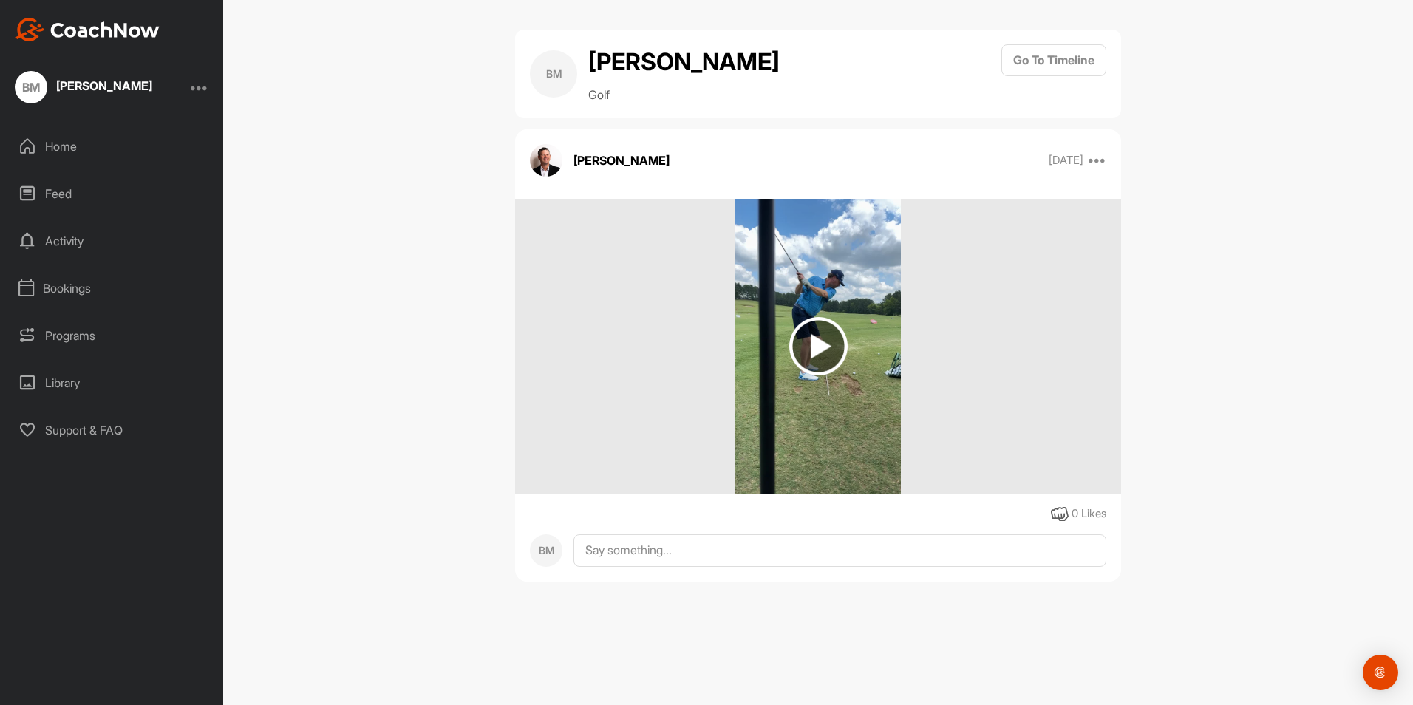
click at [825, 345] on img at bounding box center [818, 346] width 58 height 58
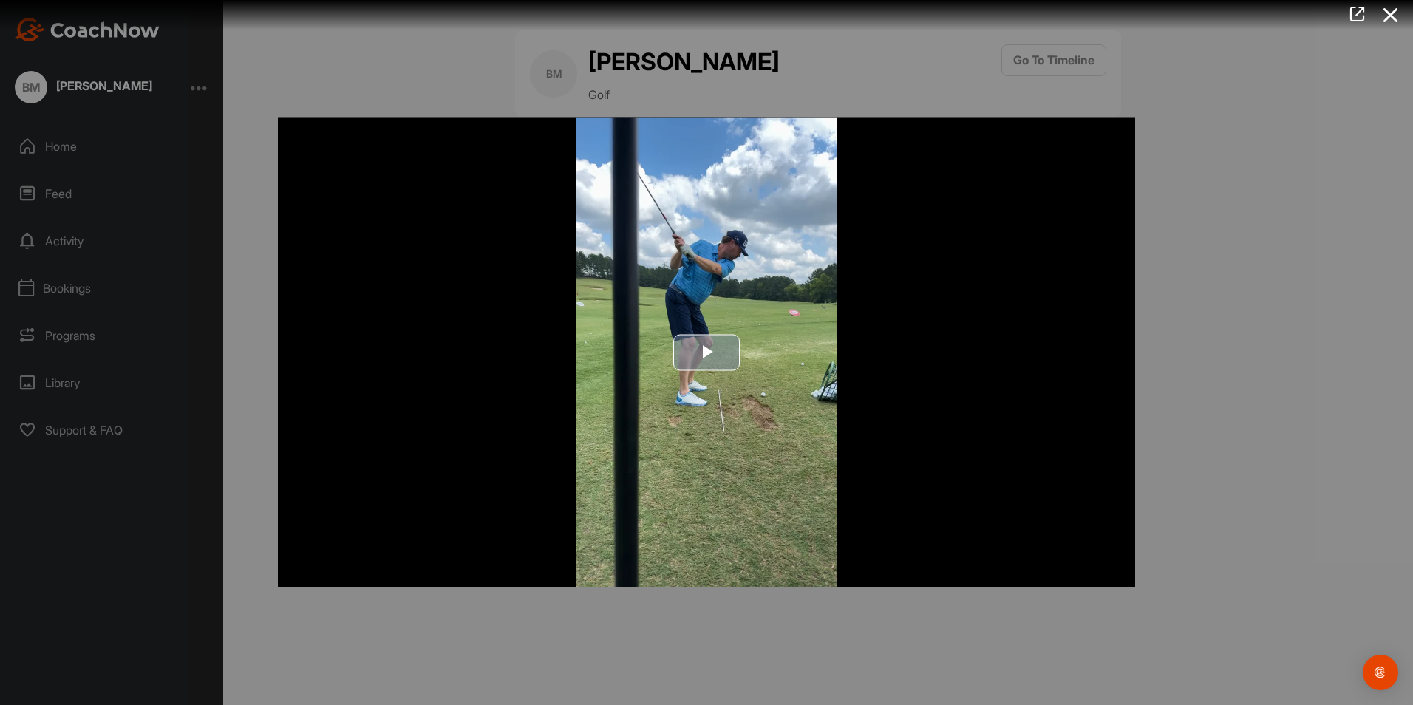
click at [988, 529] on img "Video Player" at bounding box center [706, 352] width 857 height 469
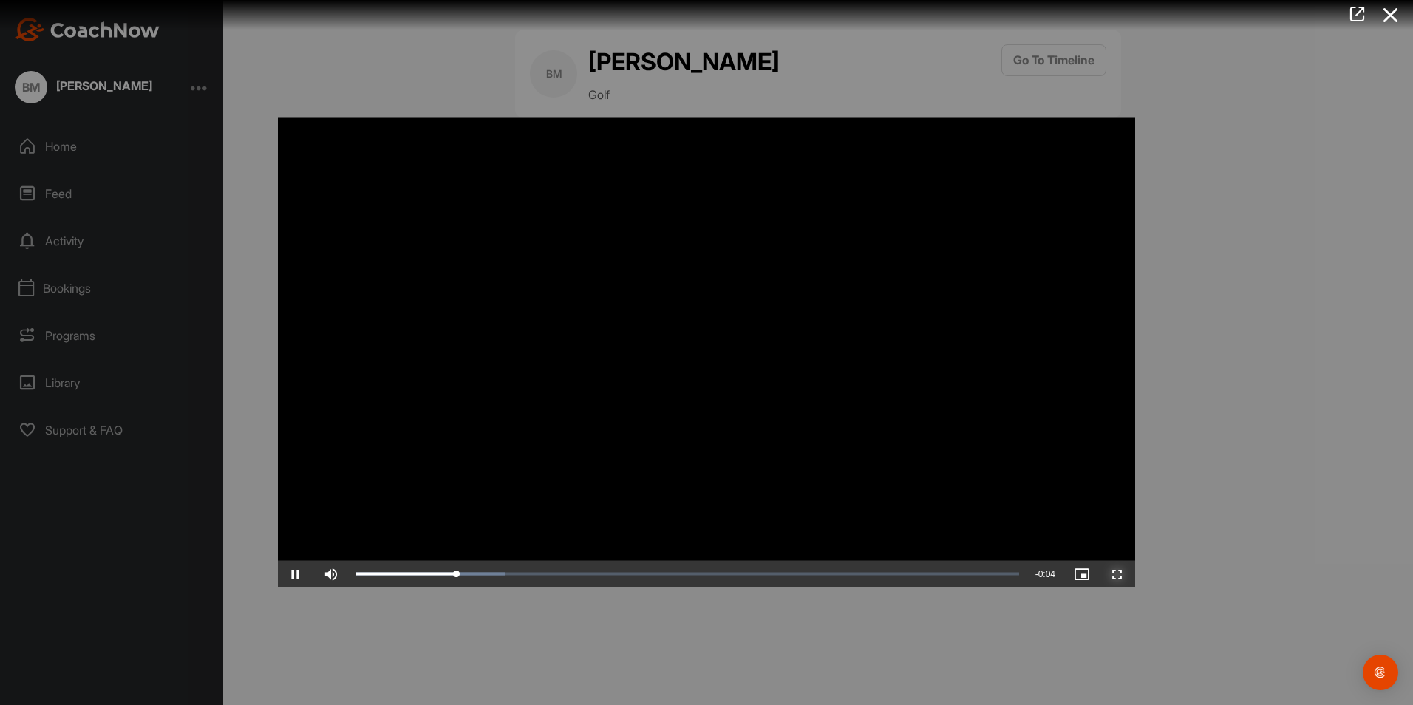
click at [1114, 574] on span "Video Player" at bounding box center [1117, 574] width 35 height 0
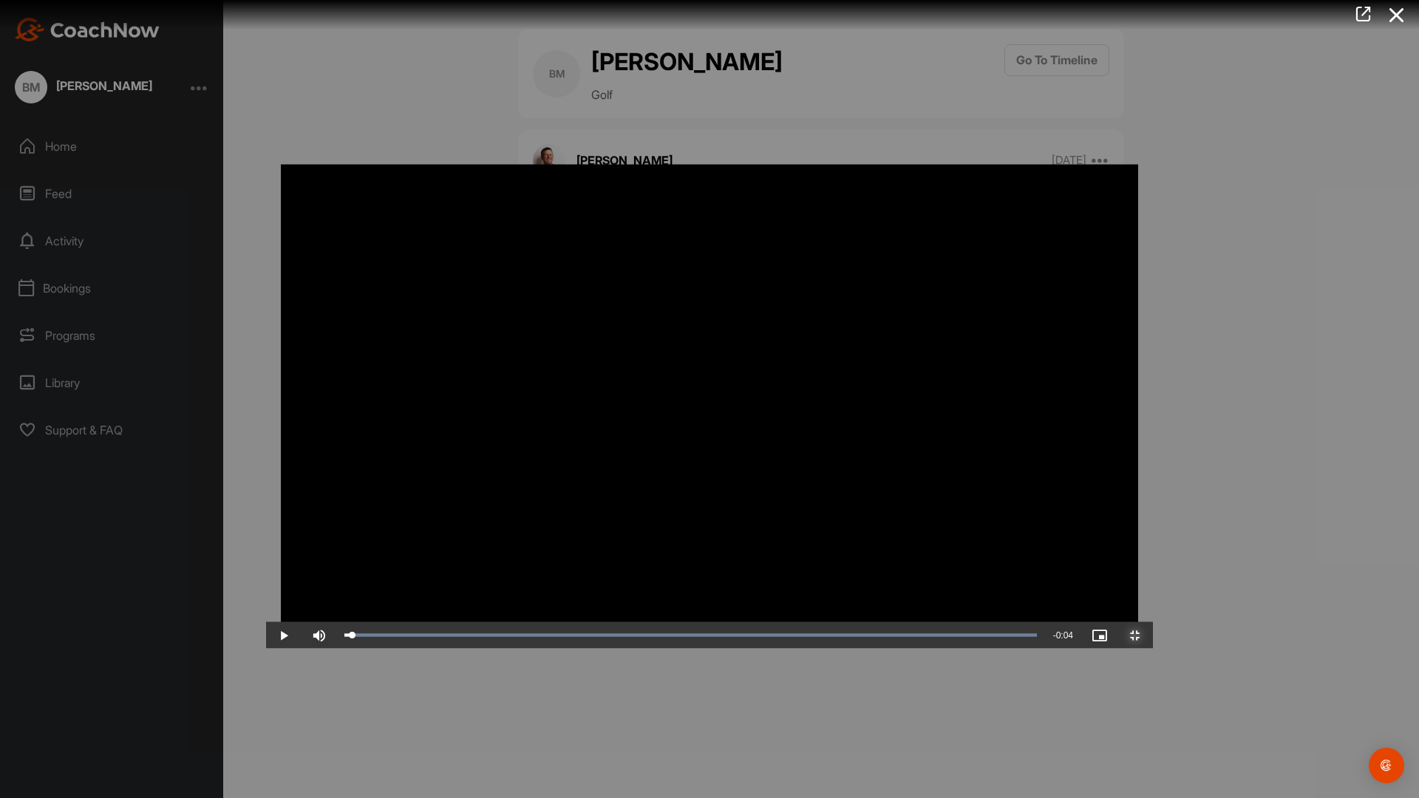
drag, startPoint x: 795, startPoint y: 791, endPoint x: 73, endPoint y: 734, distance: 723.7
click at [266, 649] on div "Video Player is loading. Play Video Play Skip Backward Skip Forward Mute Curren…" at bounding box center [709, 399] width 887 height 499
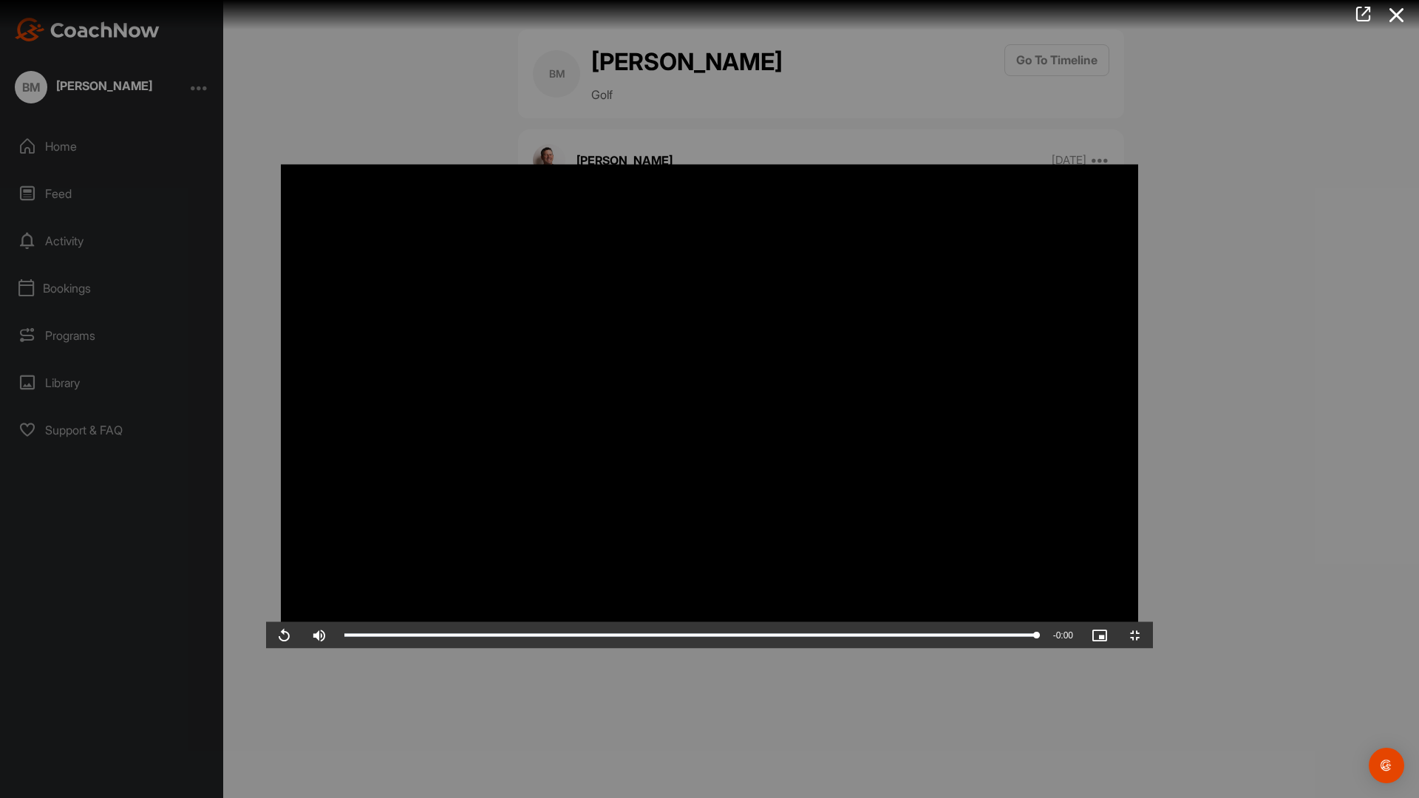
click at [338, 649] on video "Video Player" at bounding box center [709, 399] width 887 height 499
click at [1153, 435] on video "Video Player" at bounding box center [709, 399] width 887 height 499
click at [1153, 636] on span "Video Player" at bounding box center [1135, 636] width 35 height 0
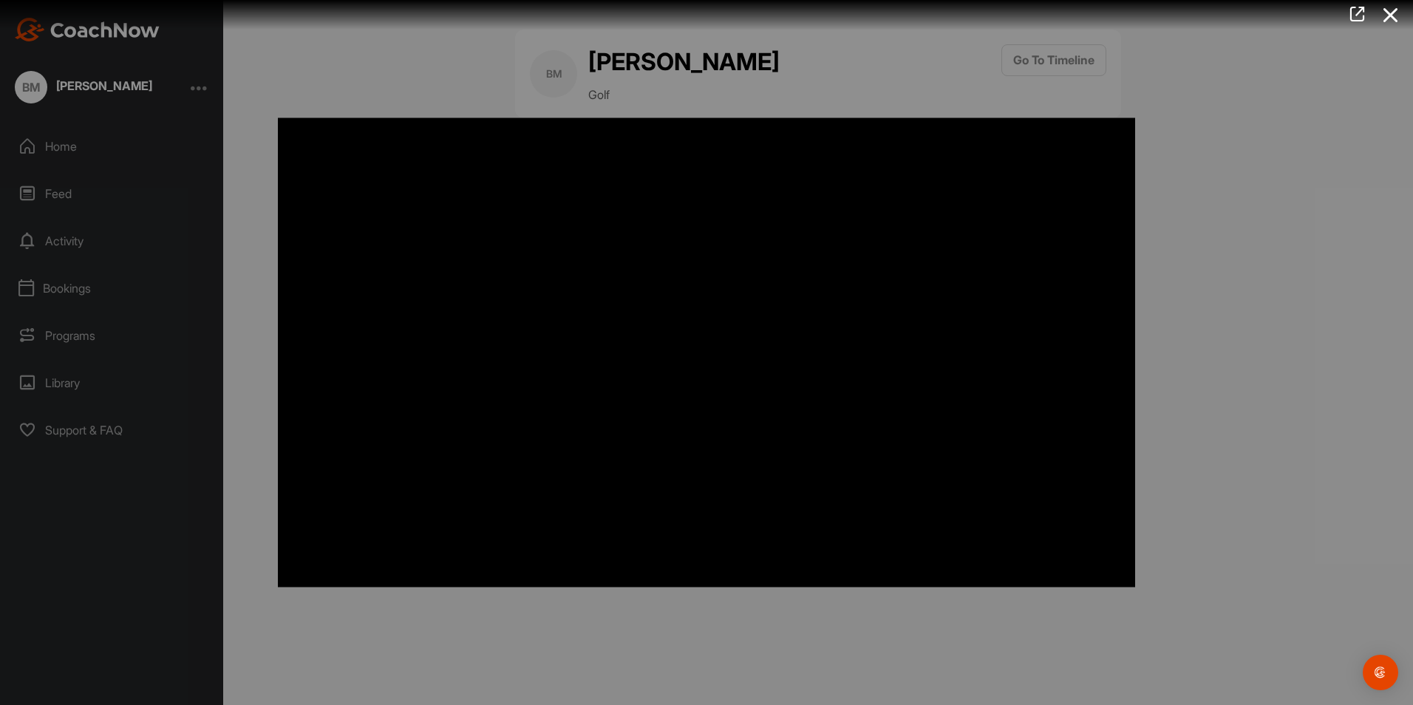
click at [1210, 256] on div at bounding box center [706, 352] width 1413 height 705
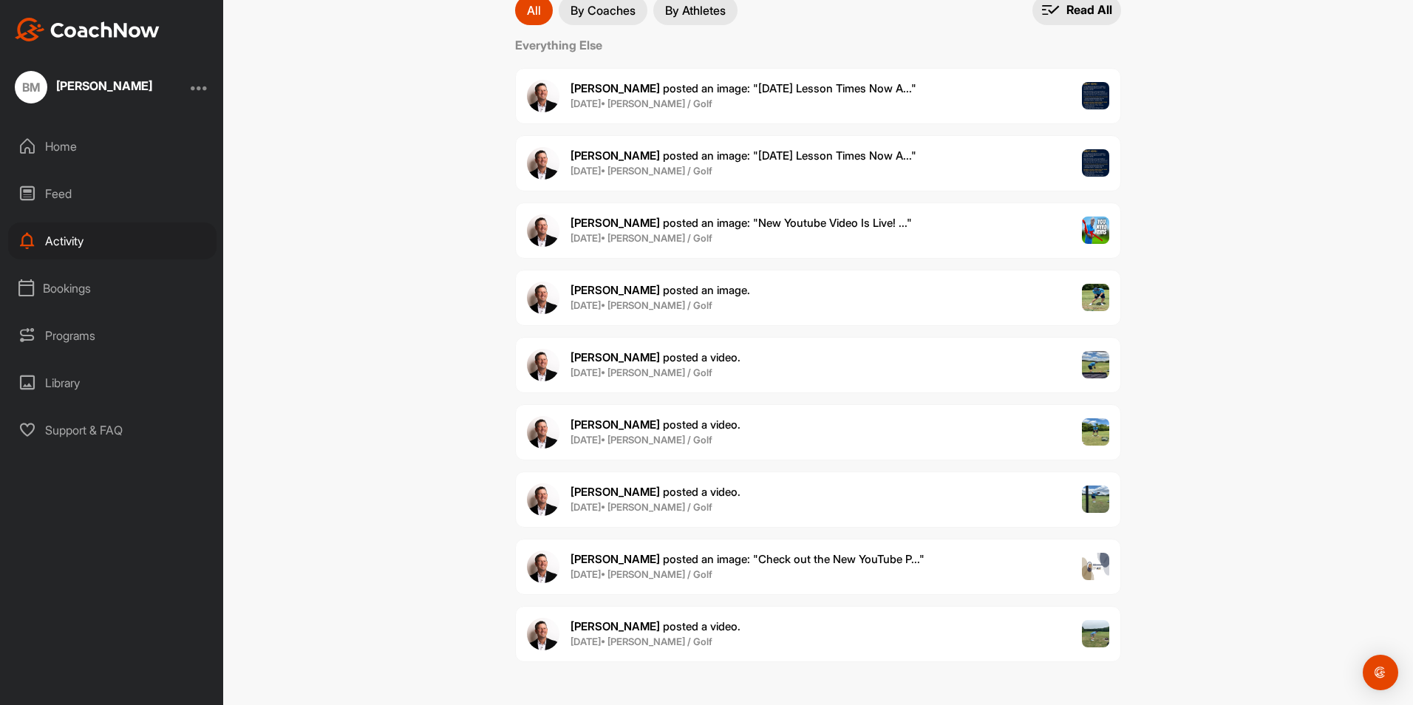
scroll to position [128, 0]
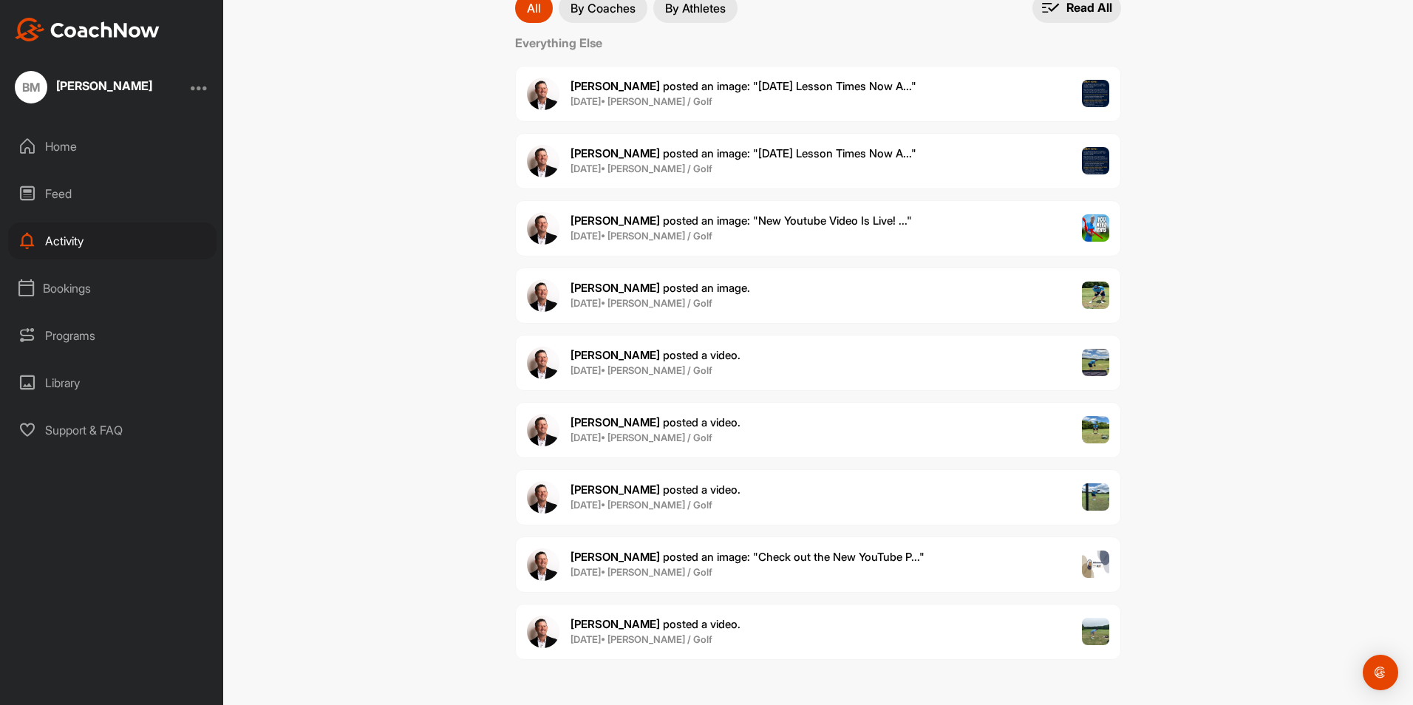
click at [703, 636] on span "[DATE] • [PERSON_NAME] / Golf" at bounding box center [656, 640] width 170 height 15
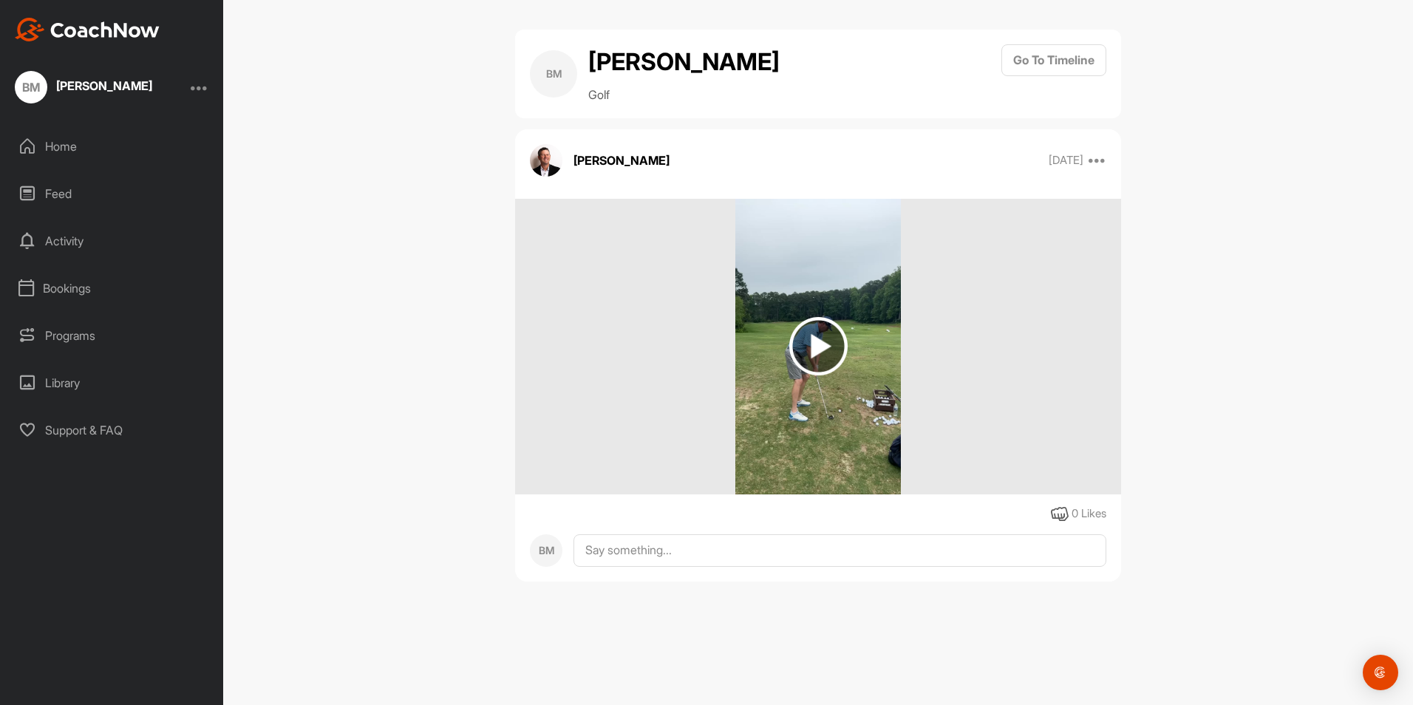
click at [843, 354] on img at bounding box center [818, 346] width 58 height 58
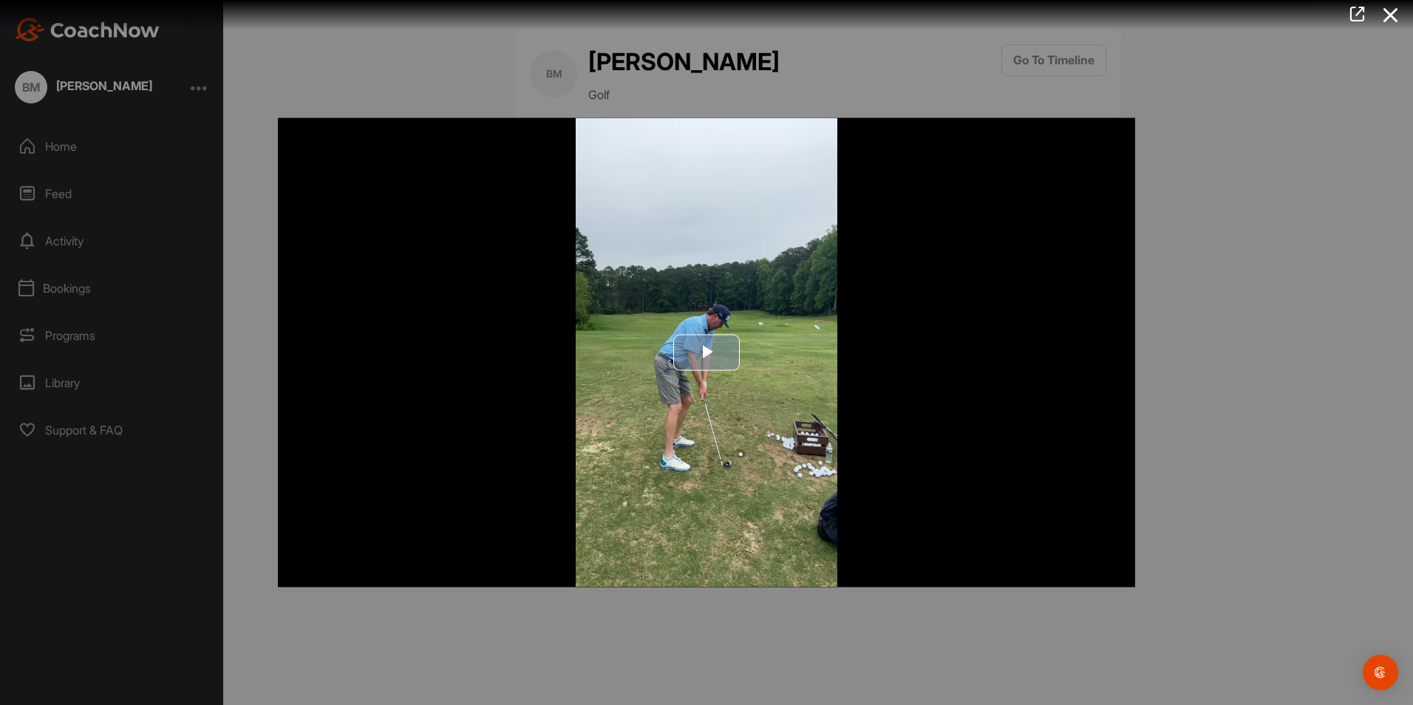
click at [1011, 538] on img "Video Player" at bounding box center [706, 352] width 857 height 469
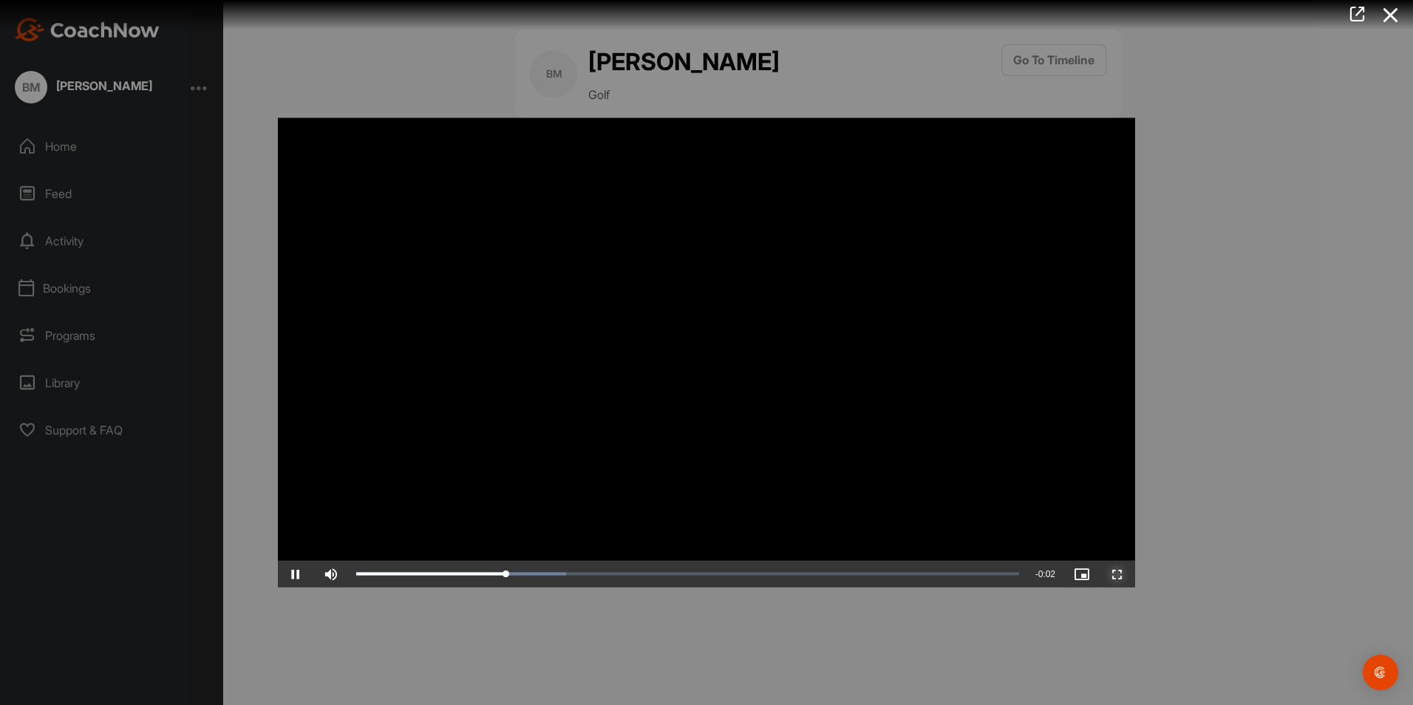
click at [1127, 574] on span "Video Player" at bounding box center [1117, 574] width 35 height 0
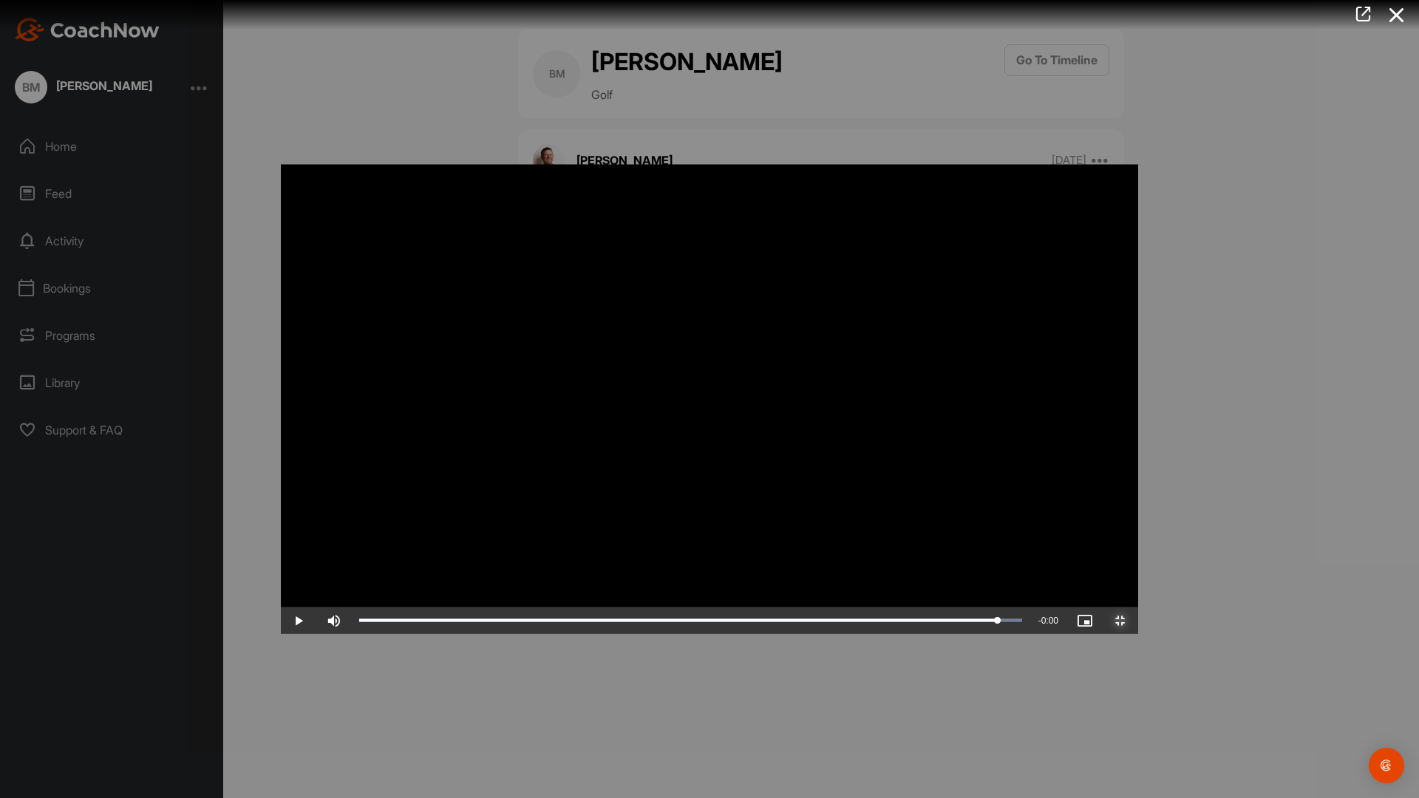
drag, startPoint x: 1307, startPoint y: 786, endPoint x: 1345, endPoint y: 794, distance: 38.6
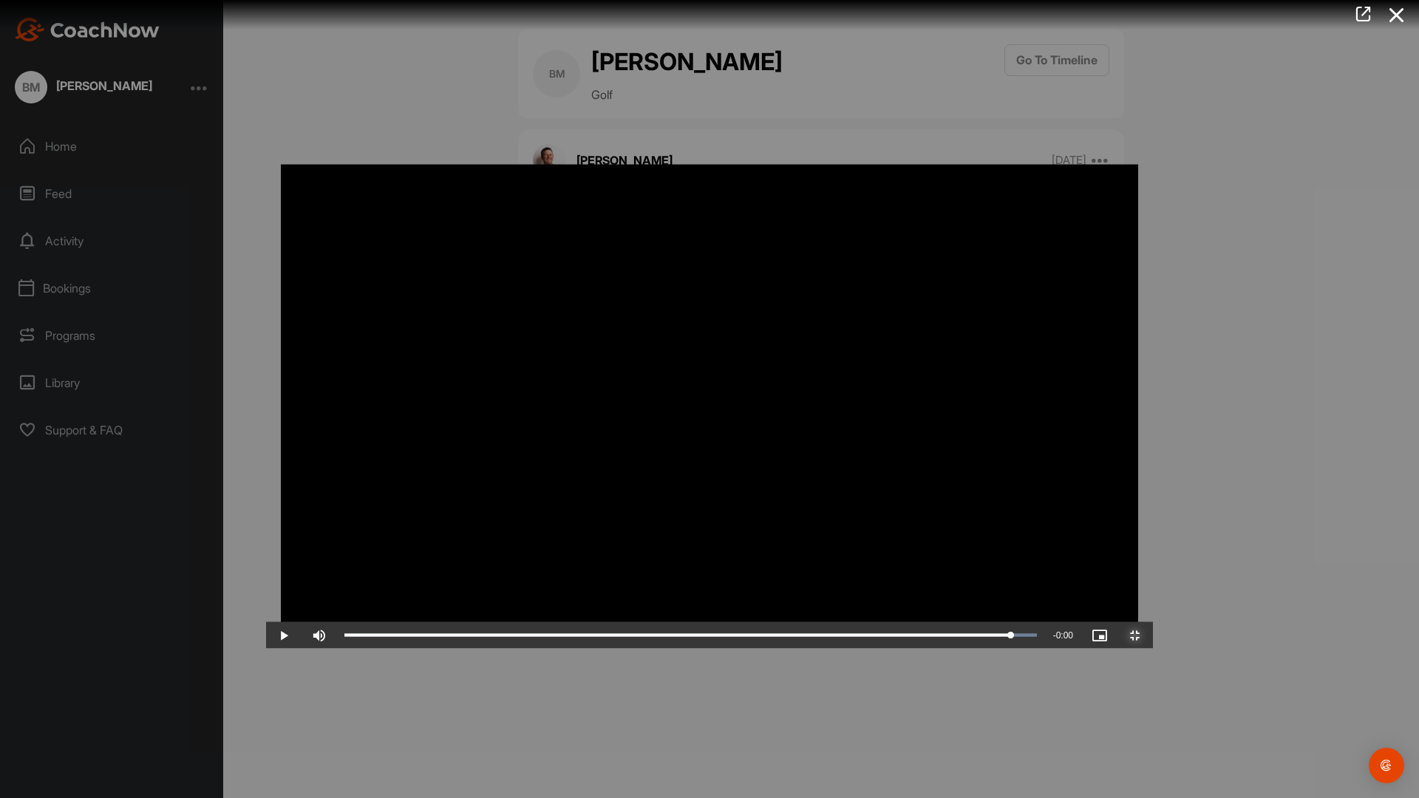
click at [1153, 649] on div "Play Skip Backward Skip Forward Mute Current Time 0:02 / Duration 0:02 Loaded :…" at bounding box center [709, 635] width 887 height 27
drag, startPoint x: 1228, startPoint y: 432, endPoint x: 1214, endPoint y: 428, distance: 14.5
click at [1153, 431] on video "Video Player" at bounding box center [709, 399] width 887 height 499
click at [1153, 150] on video "Video Player" at bounding box center [709, 399] width 887 height 499
click at [1153, 636] on span "Video Player" at bounding box center [1135, 636] width 35 height 0
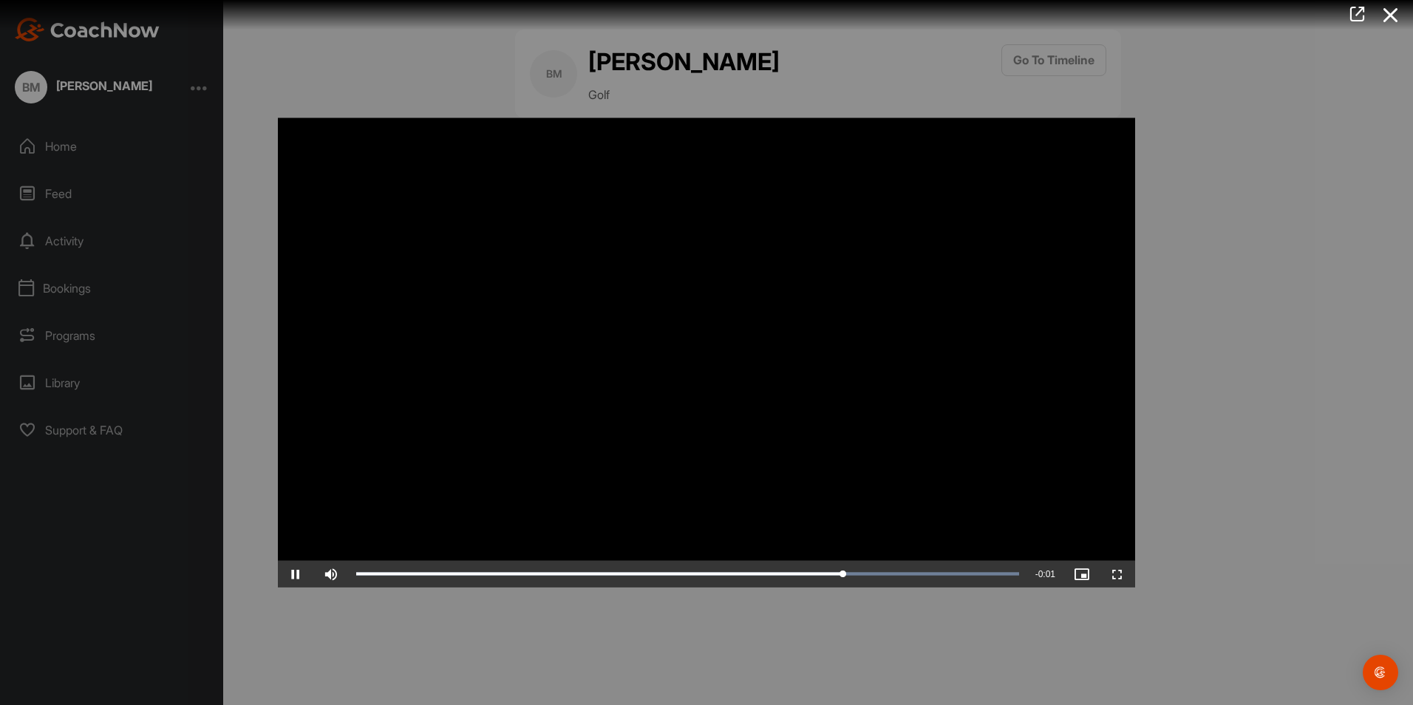
click at [1326, 243] on div at bounding box center [706, 352] width 1413 height 705
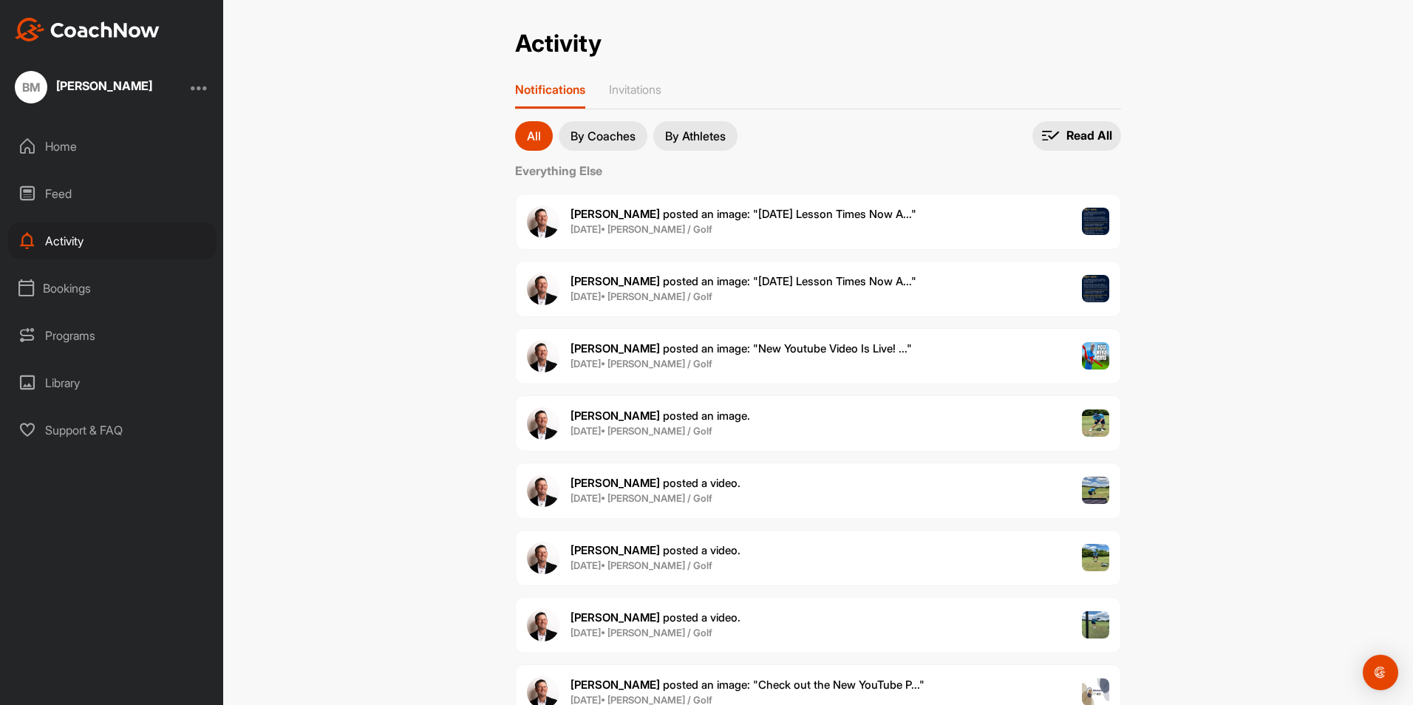
click at [709, 421] on span "[PERSON_NAME] posted an image ." at bounding box center [661, 416] width 180 height 14
